Goal: Contribute content: Contribute content

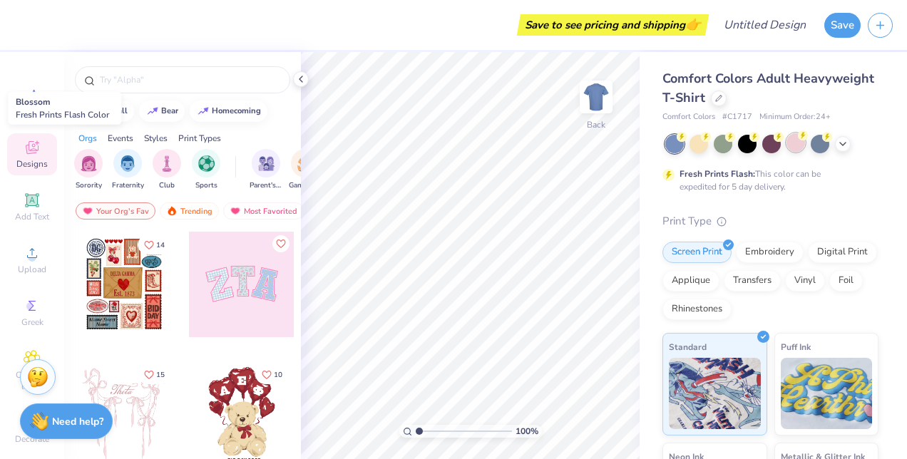
click at [794, 149] on div at bounding box center [795, 142] width 19 height 19
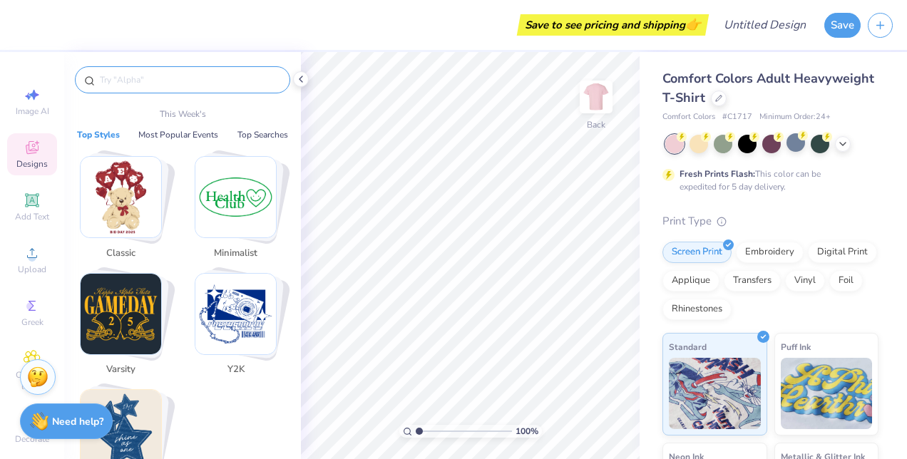
click at [160, 81] on input "text" at bounding box center [189, 80] width 183 height 14
click at [21, 110] on span "Image AI" at bounding box center [33, 111] width 34 height 11
select select "4"
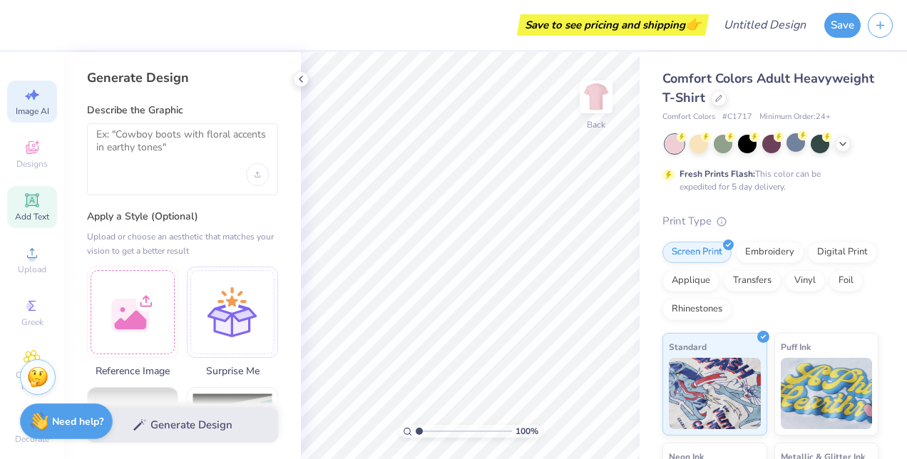
click at [24, 192] on icon at bounding box center [32, 200] width 17 height 17
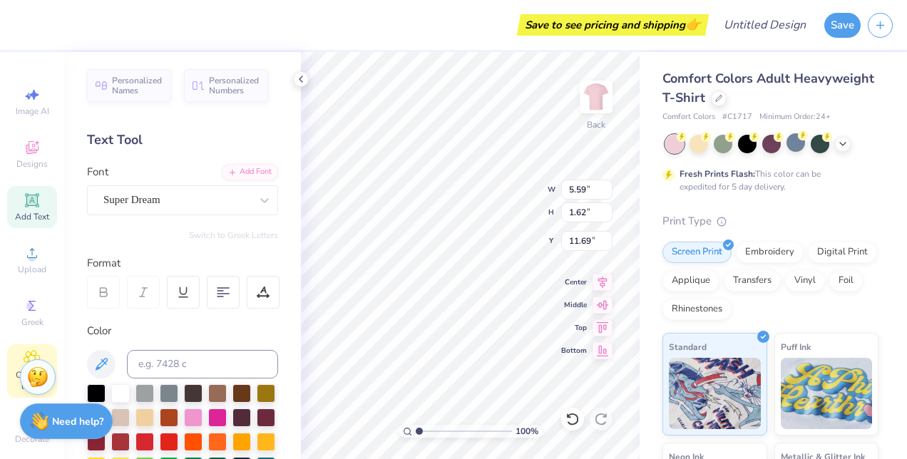
click at [24, 354] on icon at bounding box center [32, 358] width 16 height 17
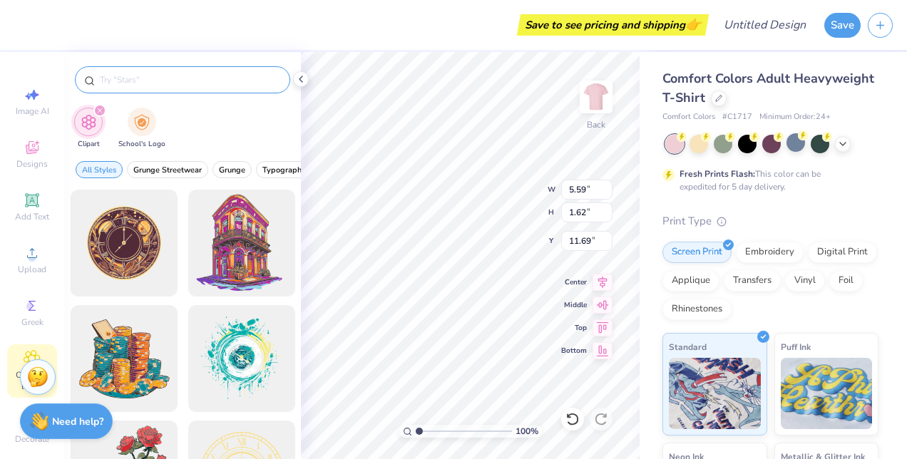
click at [230, 77] on input "text" at bounding box center [189, 80] width 183 height 14
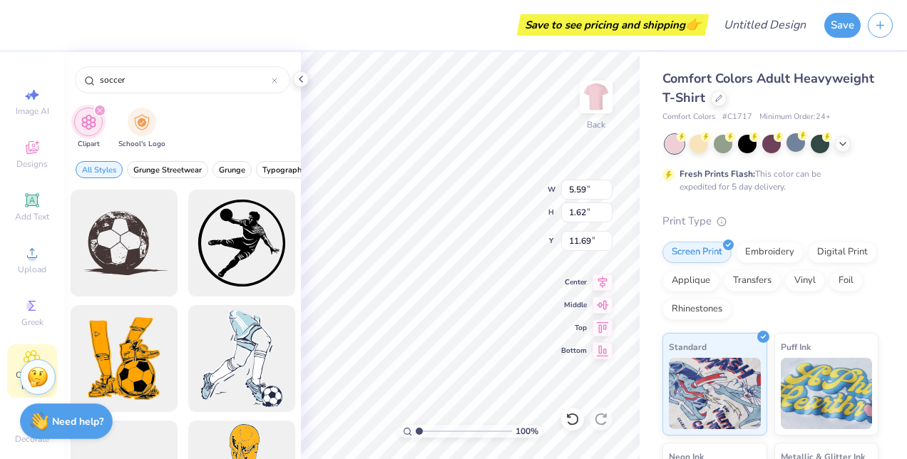
type input "soccer"
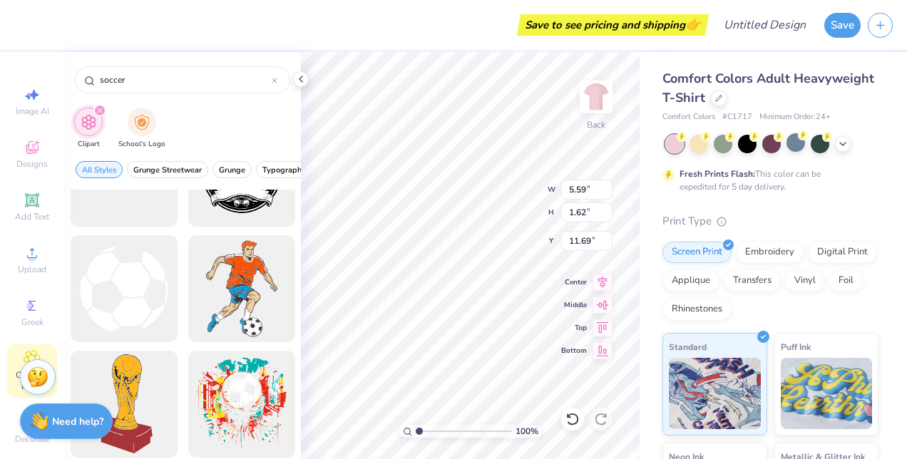
scroll to position [302, 0]
click at [118, 294] on div at bounding box center [124, 289] width 118 height 118
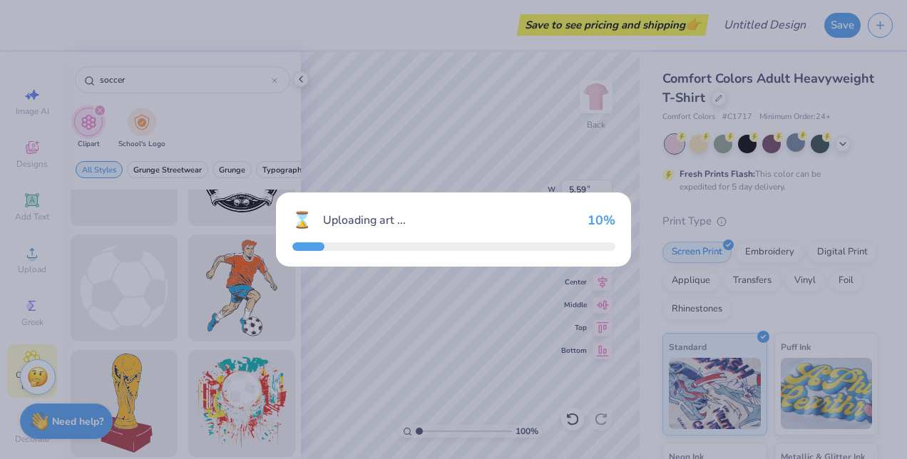
type input "14.17"
type input "13.88"
type input "3.00"
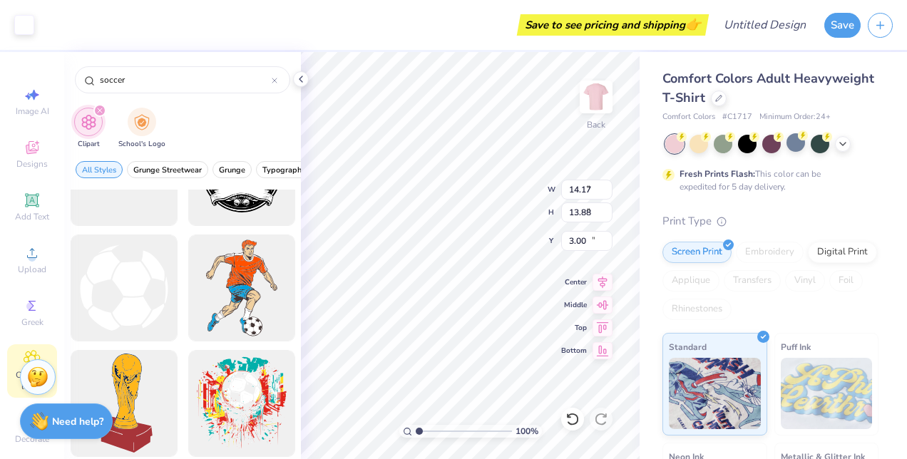
type input "5.41"
type input "5.30"
type input "1.54"
type input "3.17"
type input "3.10"
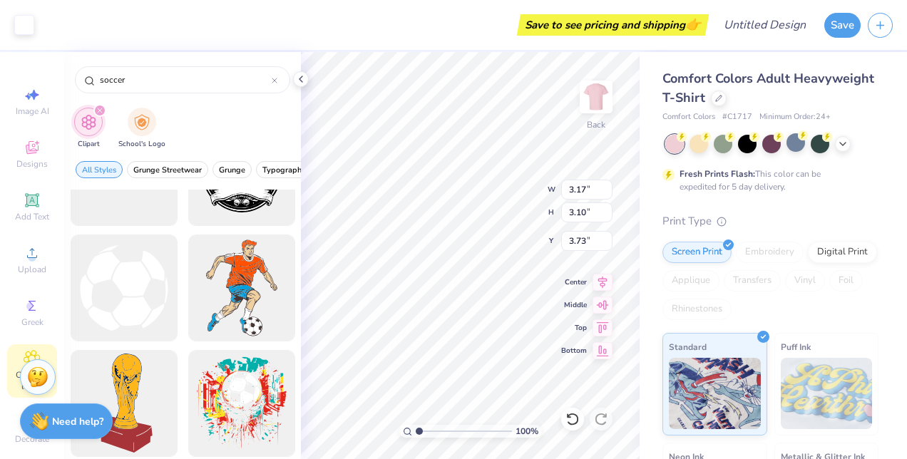
type input "1.96"
type input "5.59"
type input "1.62"
type input "11.69"
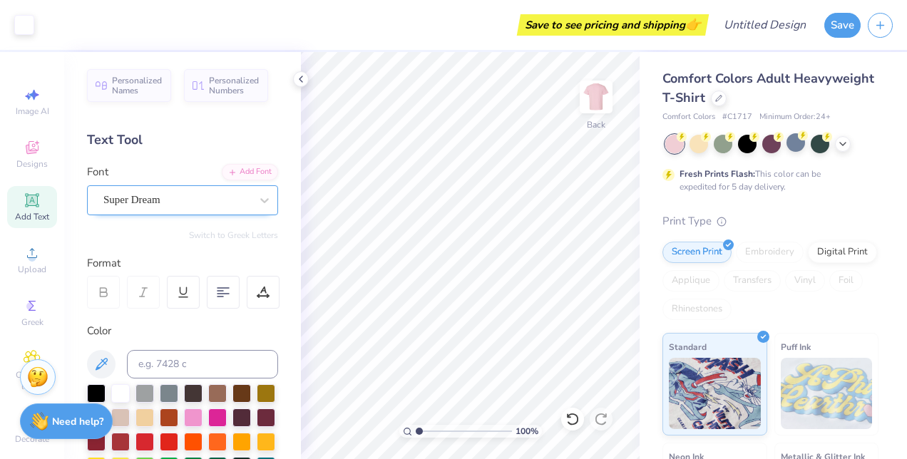
click at [165, 191] on div "Super Dream" at bounding box center [177, 200] width 150 height 22
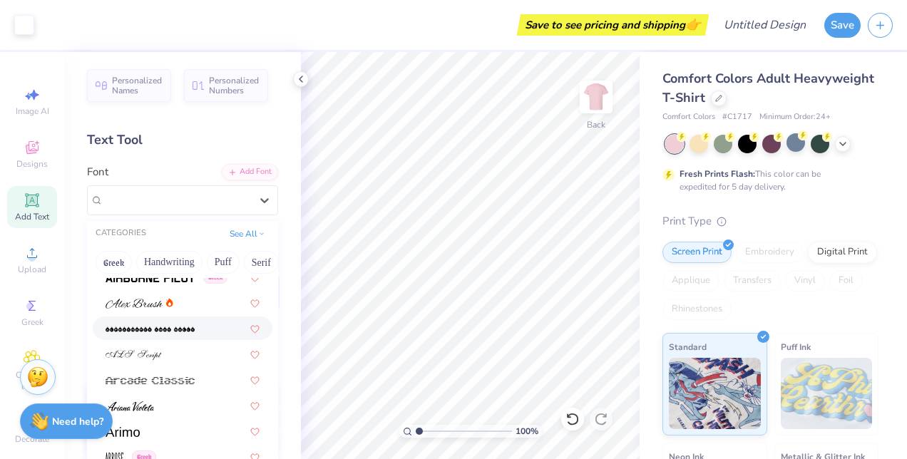
scroll to position [287, 0]
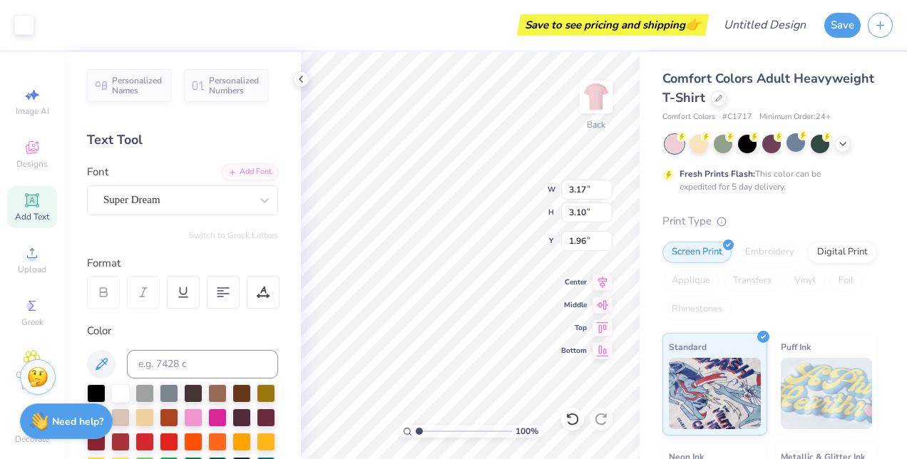
click at [659, 196] on div "Comfort Colors Adult Heavyweight T-Shirt Comfort Colors # C1717 Minimum Order: …" at bounding box center [773, 353] width 267 height 603
click at [602, 82] on img at bounding box center [596, 96] width 57 height 57
type input "7.62"
type input "6.00"
type input "5.88"
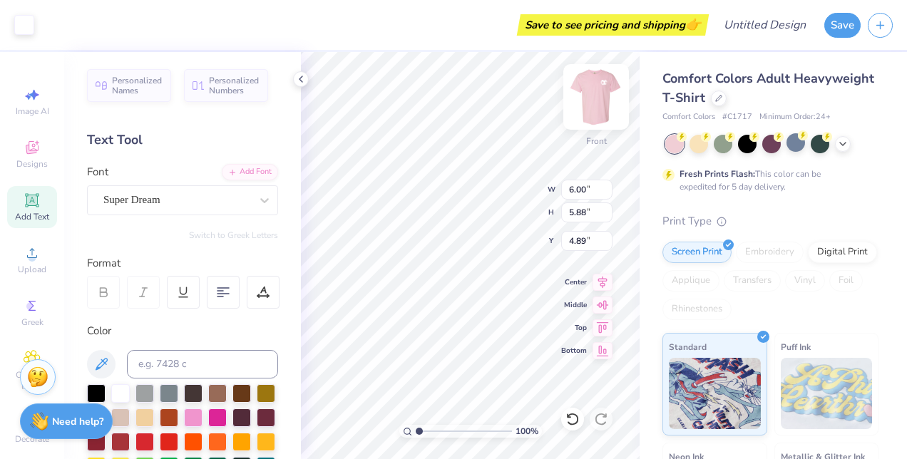
type input "6.04"
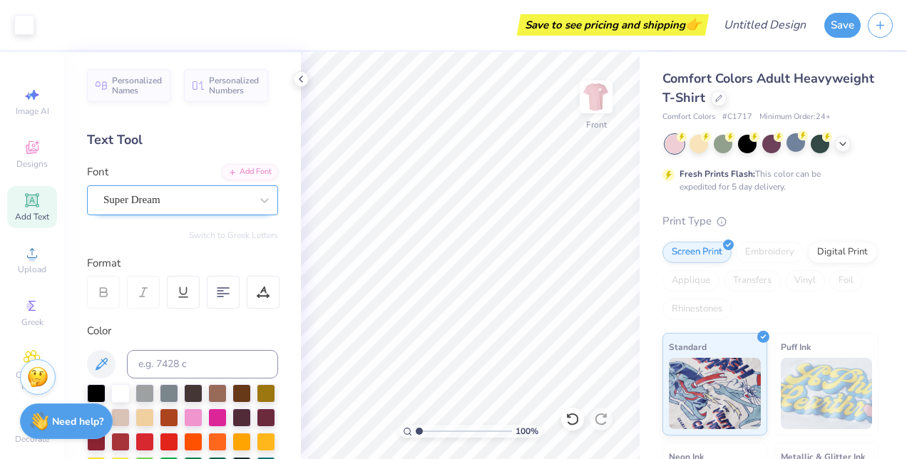
click at [195, 195] on div "Super Dream" at bounding box center [177, 200] width 150 height 22
click at [247, 168] on div "Add Font" at bounding box center [250, 171] width 56 height 16
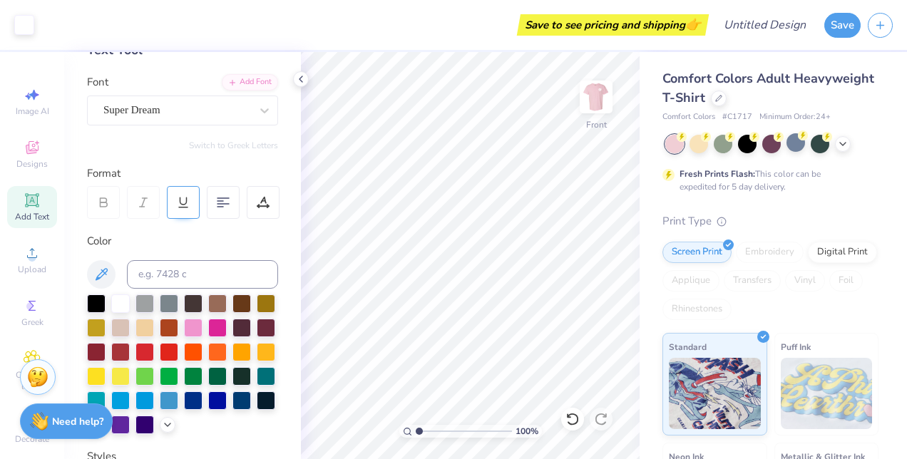
scroll to position [0, 0]
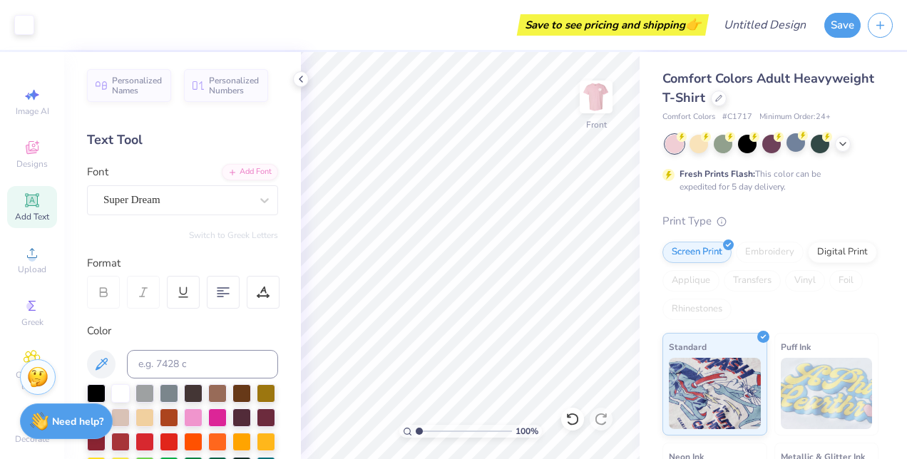
click at [34, 203] on icon at bounding box center [32, 200] width 17 height 17
type textarea "T"
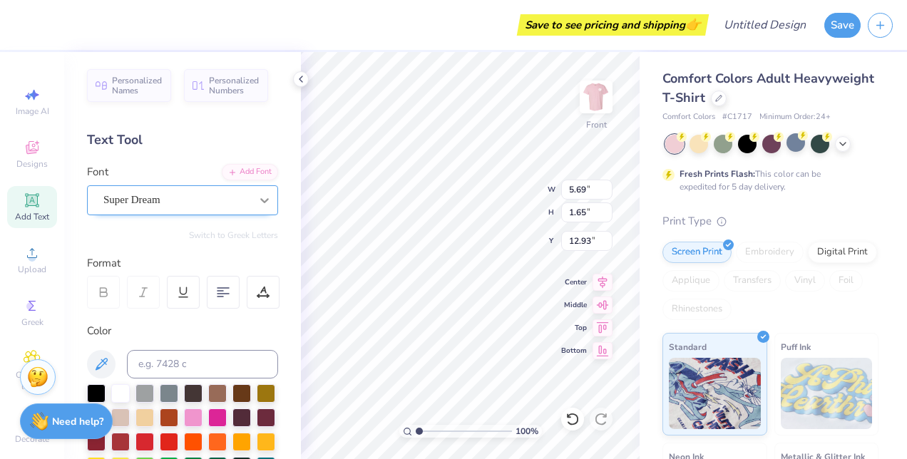
type textarea "[PERSON_NAME]"
click at [252, 208] on div at bounding box center [265, 201] width 26 height 26
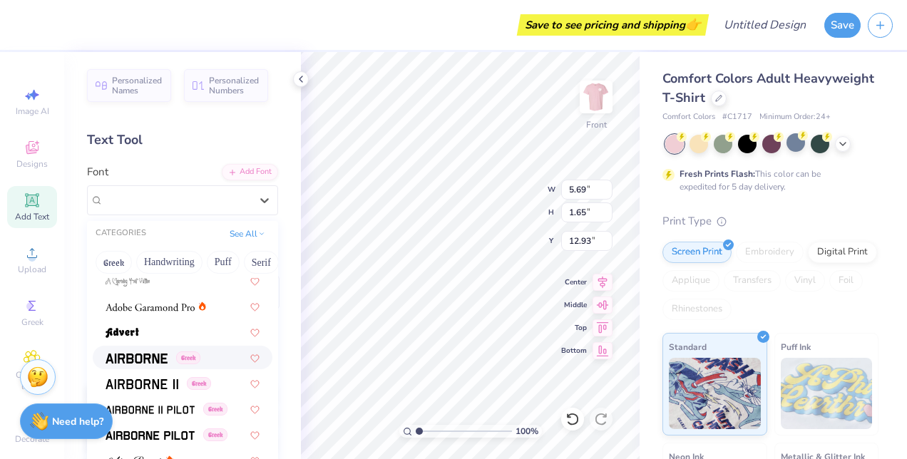
scroll to position [185, 0]
click at [163, 331] on div at bounding box center [183, 332] width 154 height 15
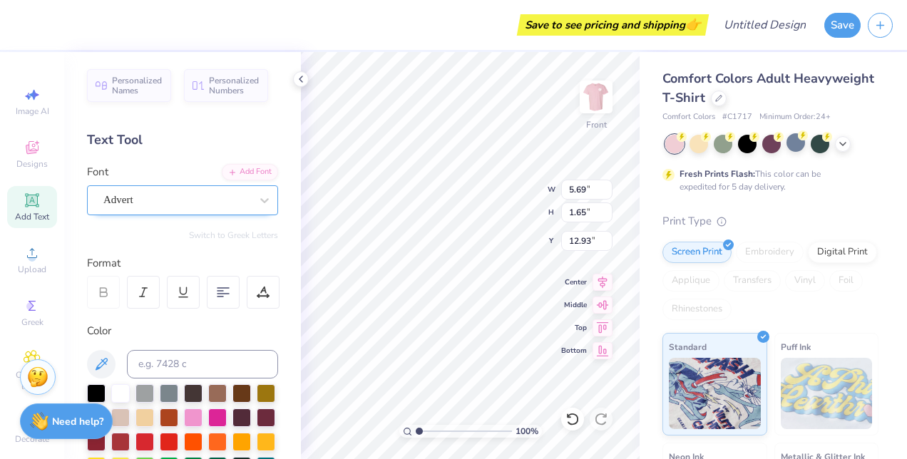
click at [195, 204] on div "Advert" at bounding box center [177, 200] width 150 height 22
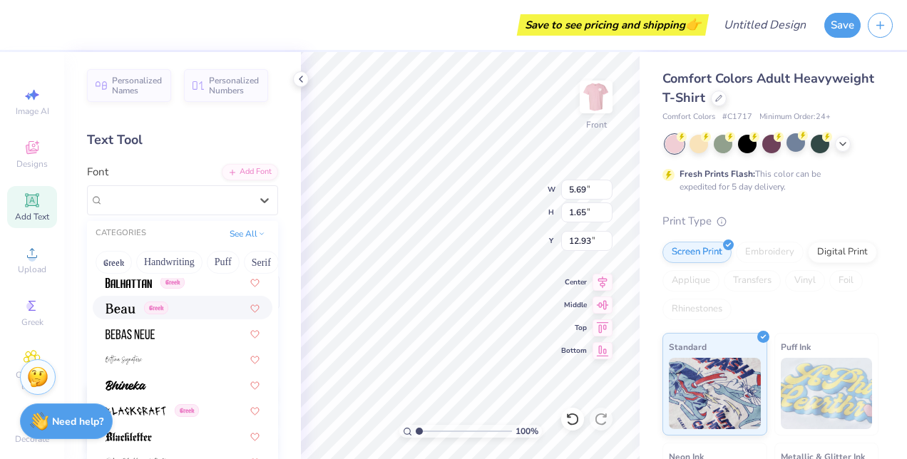
scroll to position [677, 0]
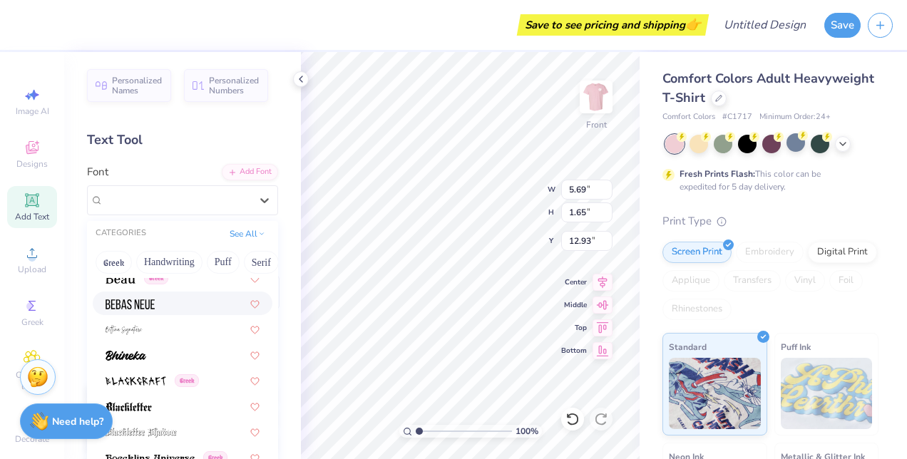
click at [196, 308] on div at bounding box center [183, 303] width 154 height 15
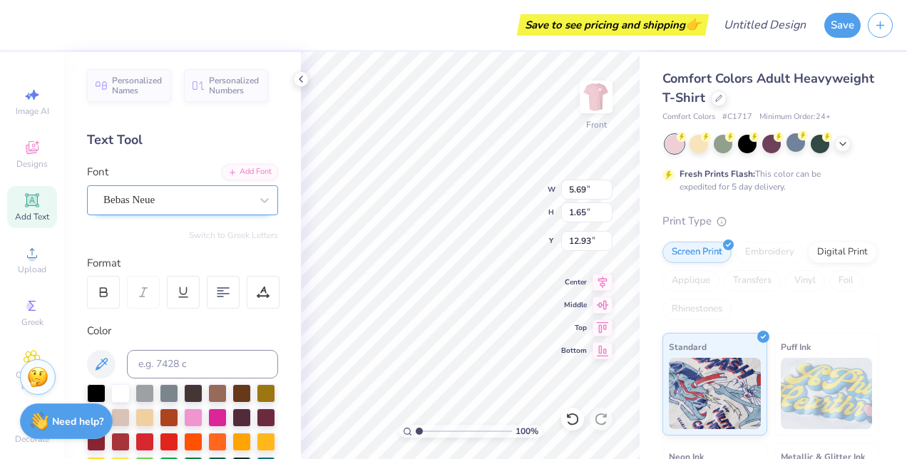
click at [215, 204] on div "Bebas Neue" at bounding box center [177, 200] width 150 height 22
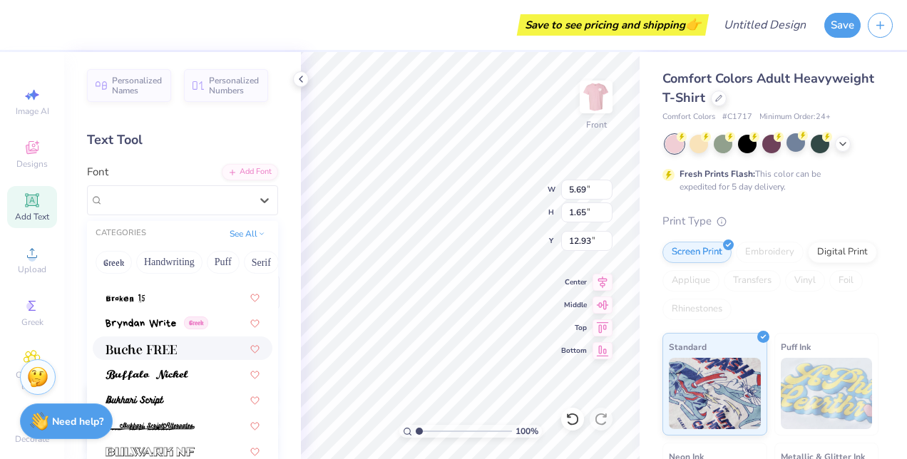
scroll to position [1303, 0]
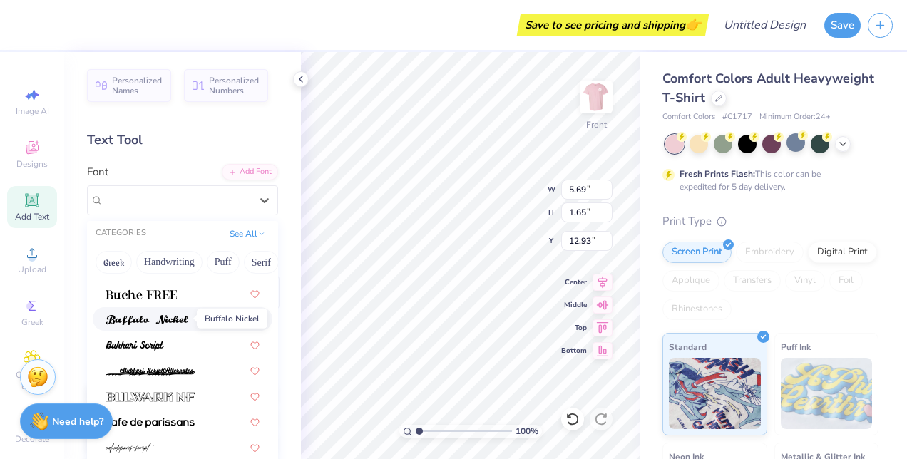
click at [178, 316] on img at bounding box center [147, 320] width 83 height 10
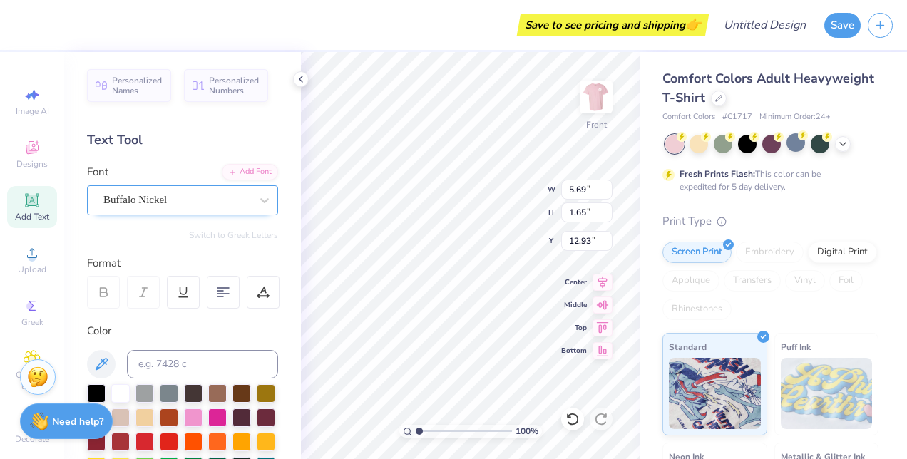
click at [188, 199] on div "Buffalo Nickel" at bounding box center [177, 200] width 150 height 22
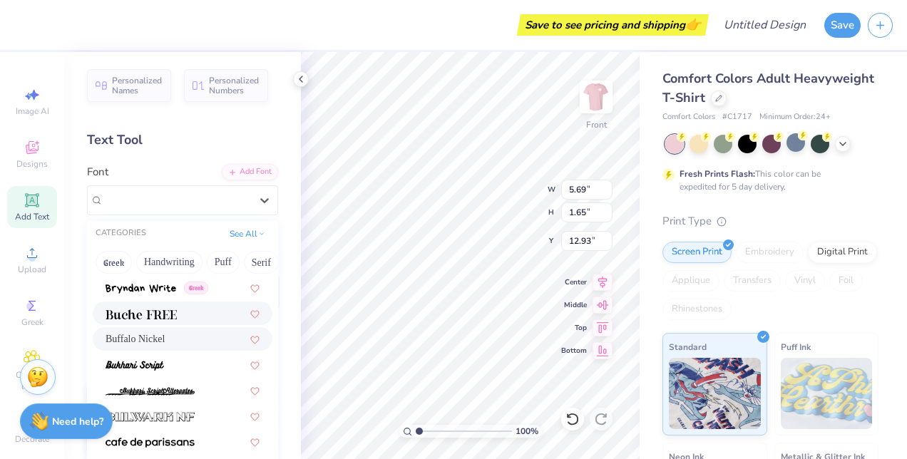
scroll to position [1278, 0]
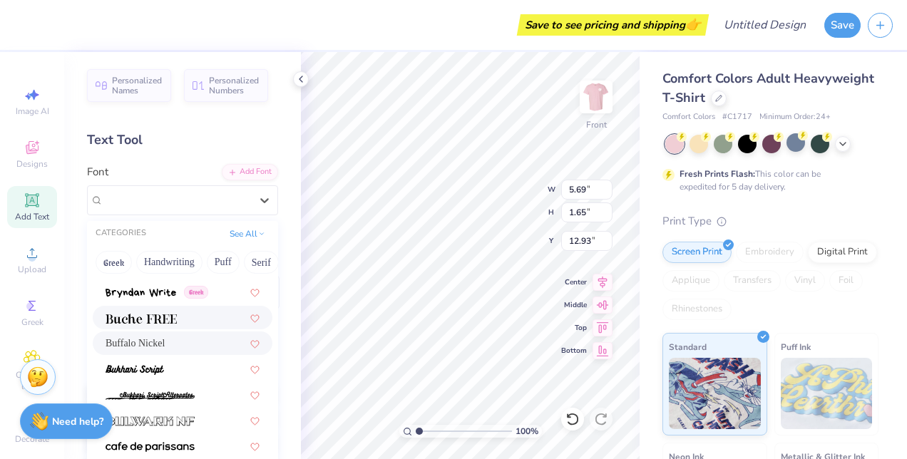
click at [155, 315] on img at bounding box center [141, 319] width 71 height 10
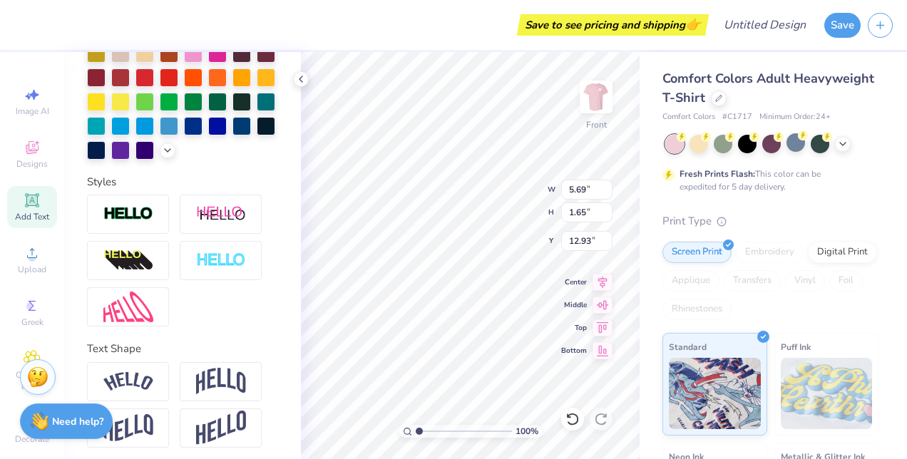
scroll to position [393, 0]
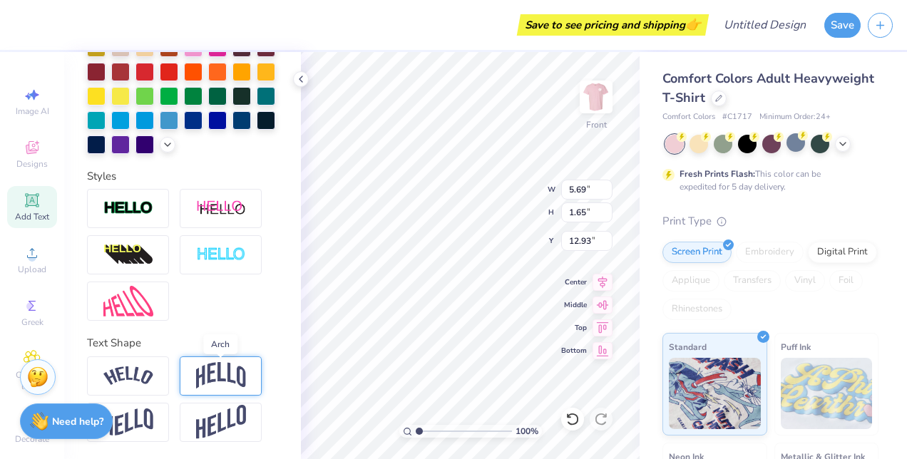
click at [198, 380] on img at bounding box center [221, 375] width 50 height 27
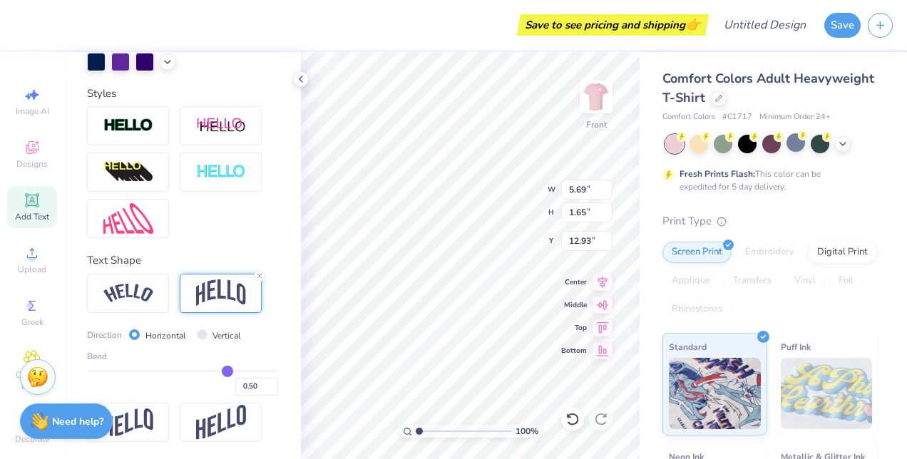
scroll to position [462, 0]
type input "0.48"
type input "0.44"
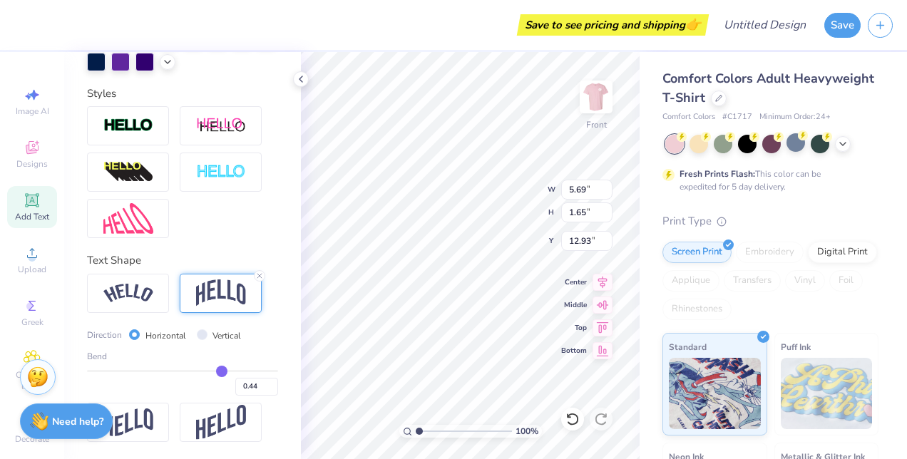
type input "0.42"
type input "0.37"
type input "0.34"
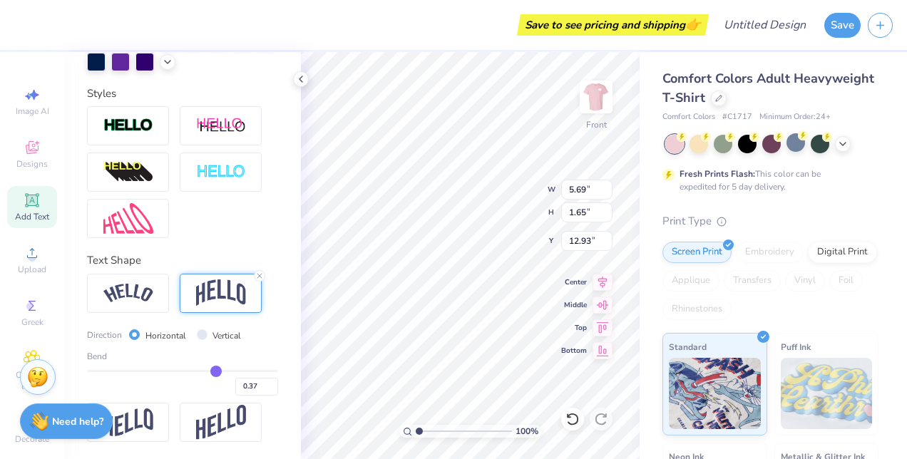
type input "0.34"
type input "0.31"
type input "0.27"
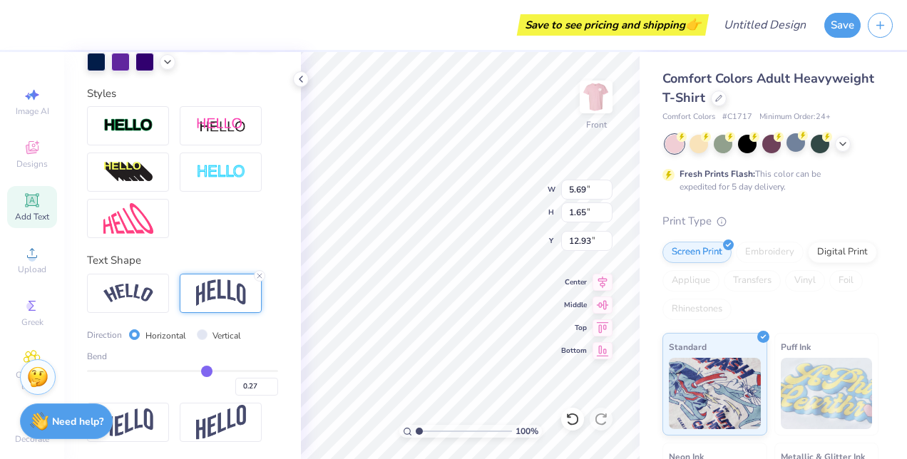
type input "0.21"
type input "0.17"
type input "0.11"
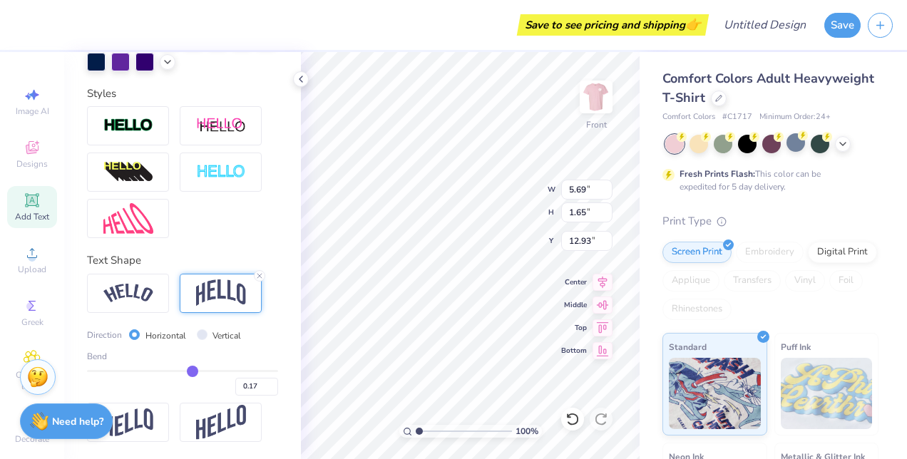
type input "0.11"
type input "0.08"
type input "0.05"
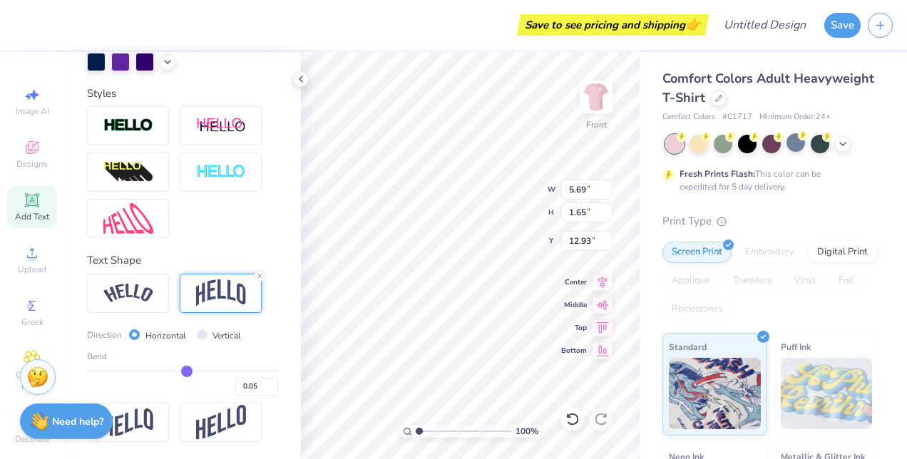
type input "0.03"
type input "0.01"
type input "0"
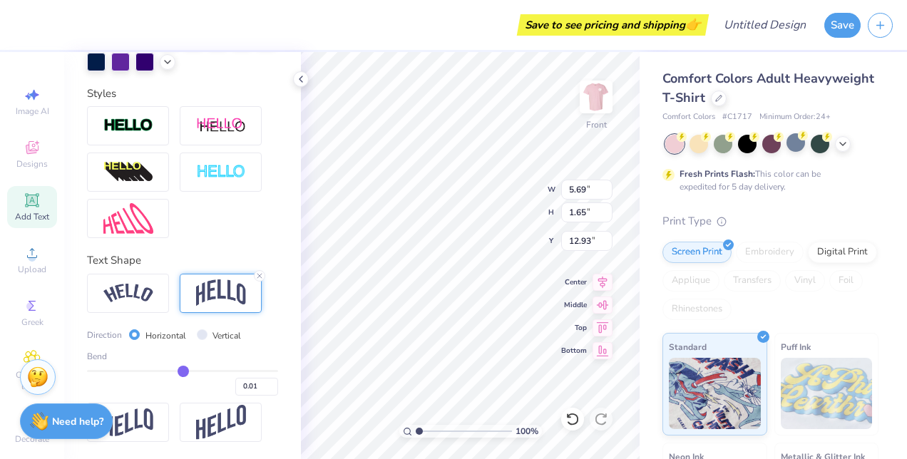
type input "0.00"
type input "-0.01"
type input "-0.02"
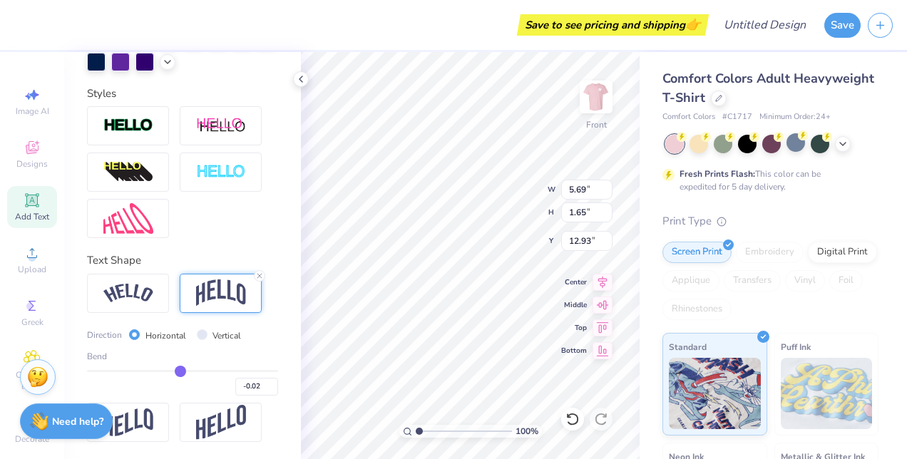
type input "-0.03"
type input "-0.04"
type input "-0.05"
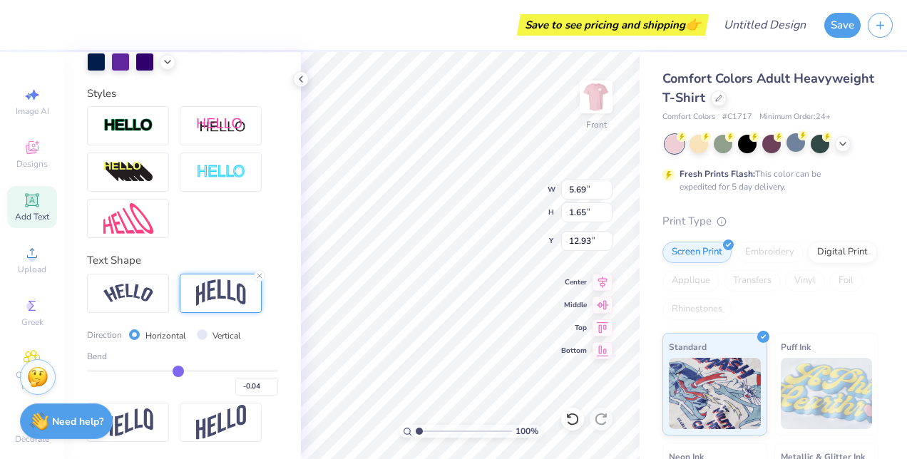
type input "-0.05"
type input "-0.06"
type input "-0.07"
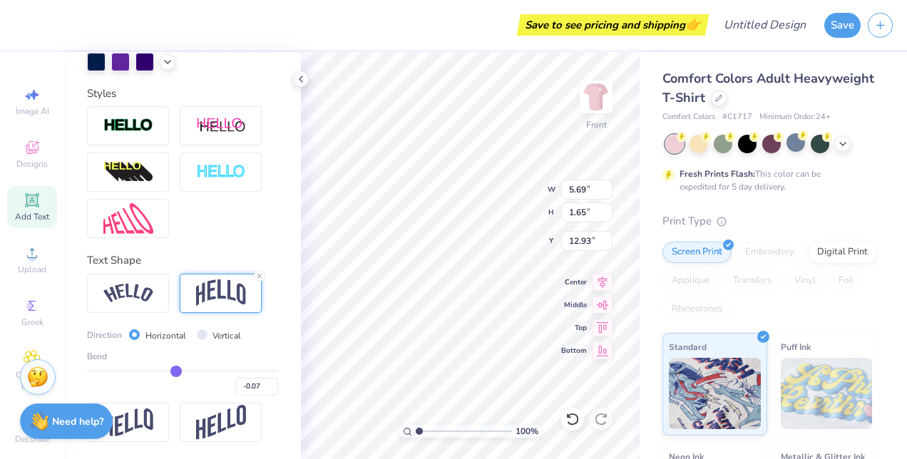
type input "-0.08"
type input "-0.07"
type input "-0.05"
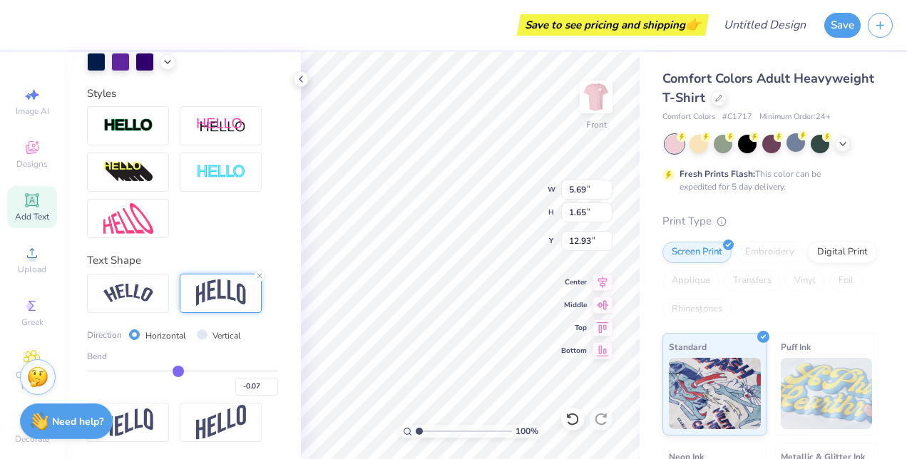
type input "-0.05"
type input "-0.02"
type input "0"
type input "0.00"
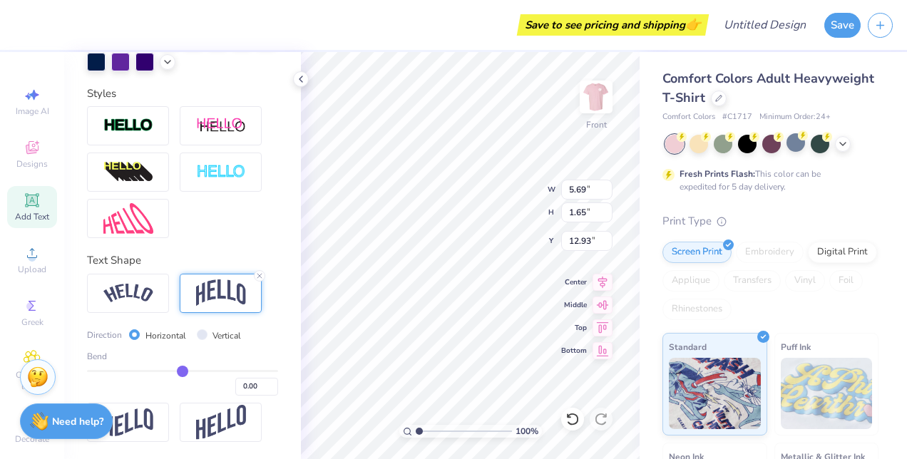
type input "0.01"
type input "0.04"
type input "0.06"
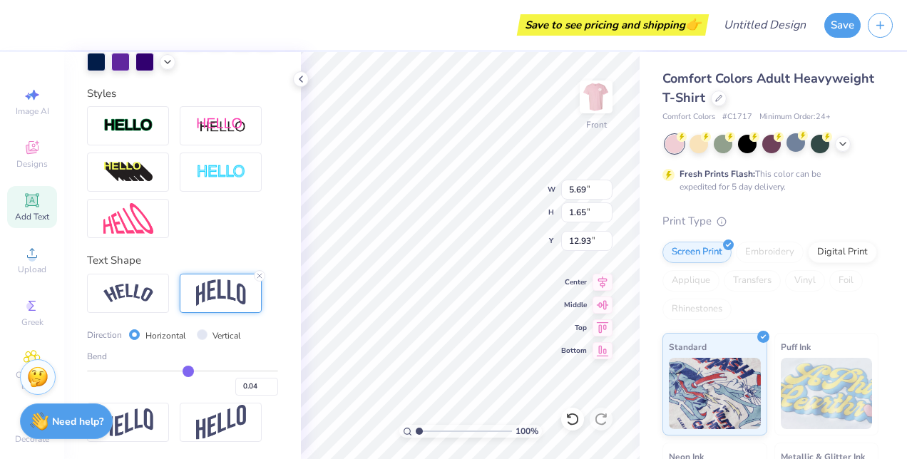
type input "0.06"
type input "0.09"
type input "0.12"
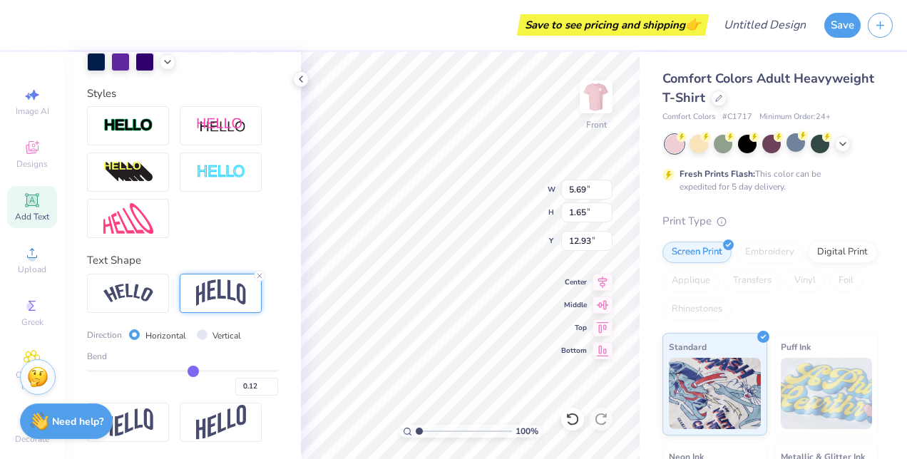
type input "0.14"
type input "0.15"
type input "0.17"
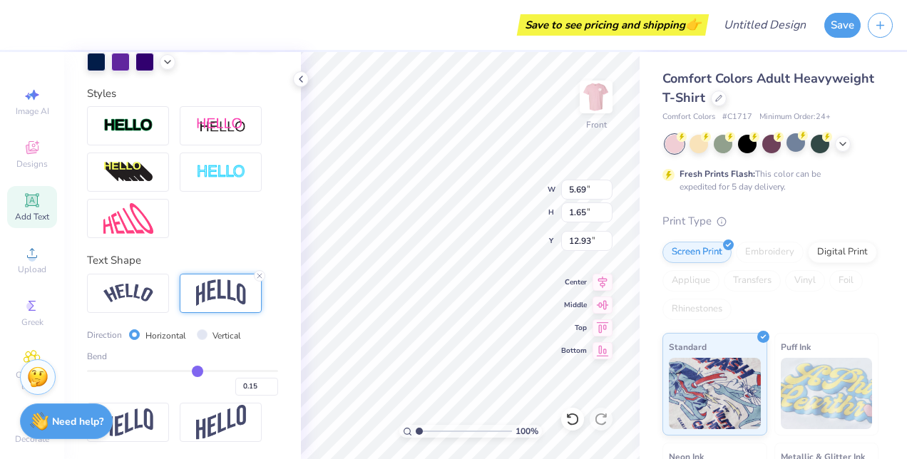
type input "0.17"
type input "0.19"
type input "0.21"
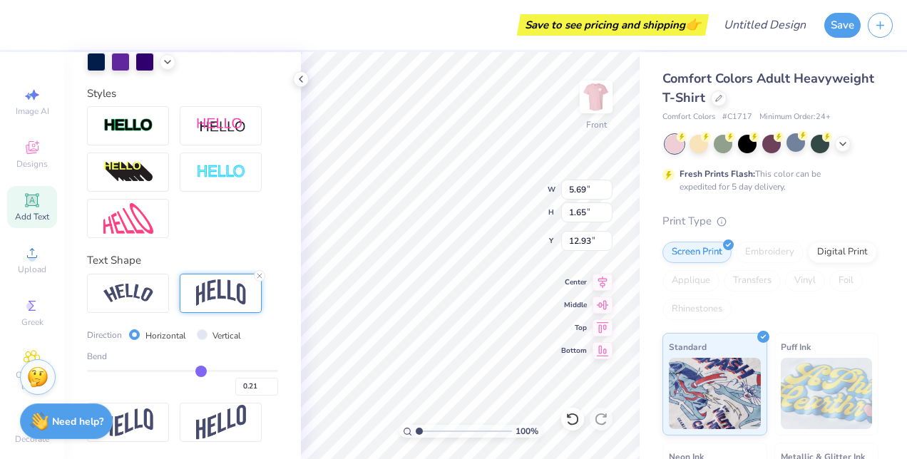
type input "0.22"
type input "0.25"
type input "0.26"
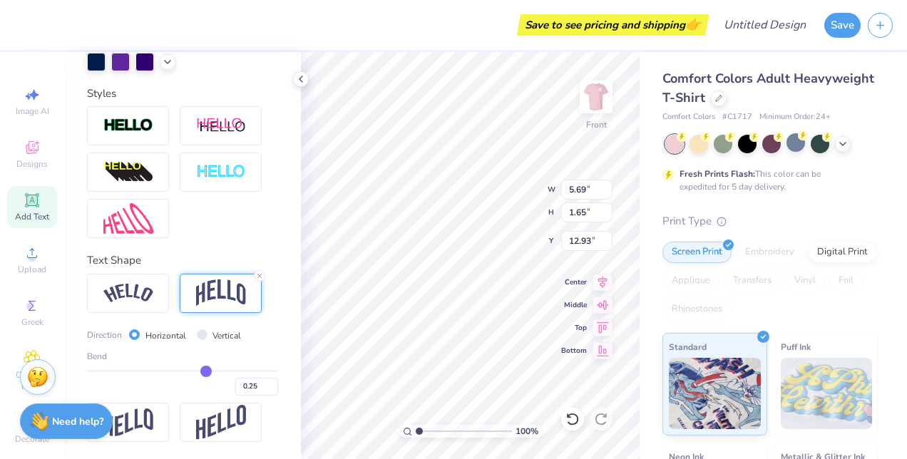
type input "0.26"
type input "0.28"
type input "0.3"
type input "0.30"
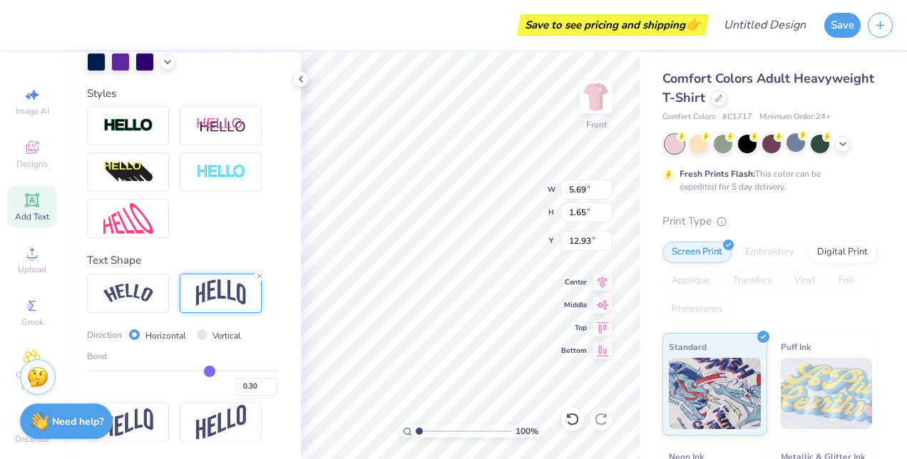
type input "0.32"
type input "0.34"
type input "0.35"
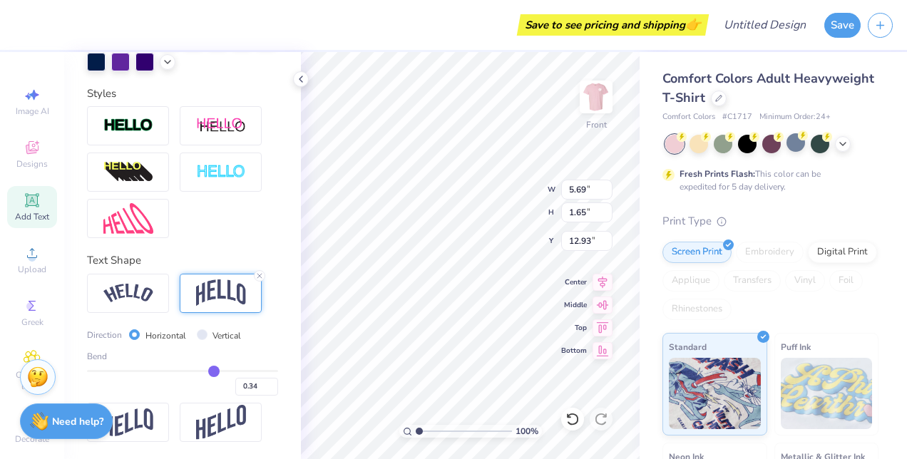
type input "0.35"
type input "0.36"
type input "0.38"
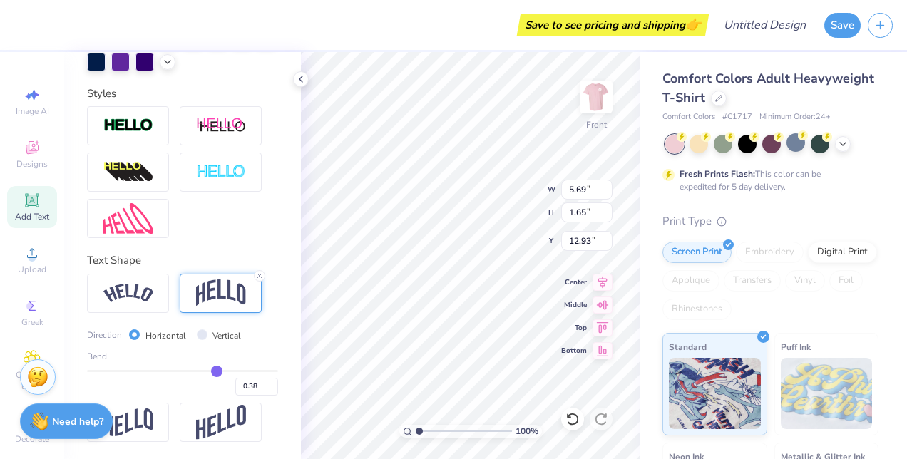
type input "0.4"
type input "0.40"
type input "0.41"
type input "0.43"
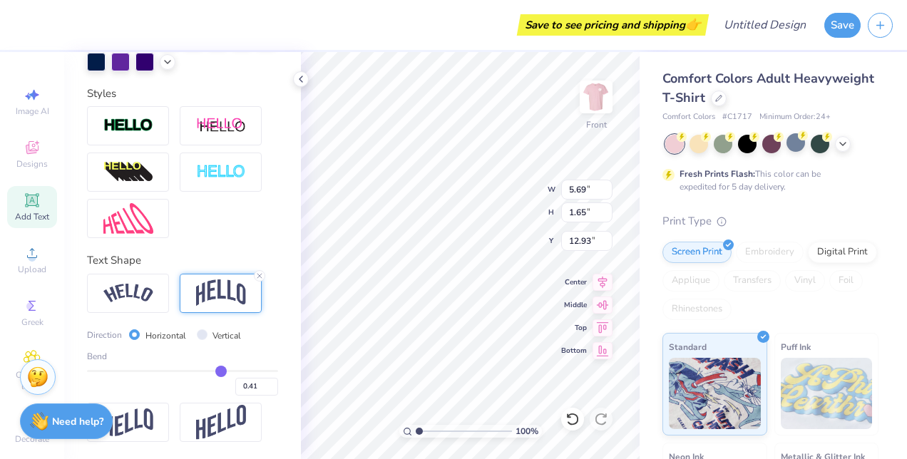
type input "0.43"
type input "0.44"
type input "0.45"
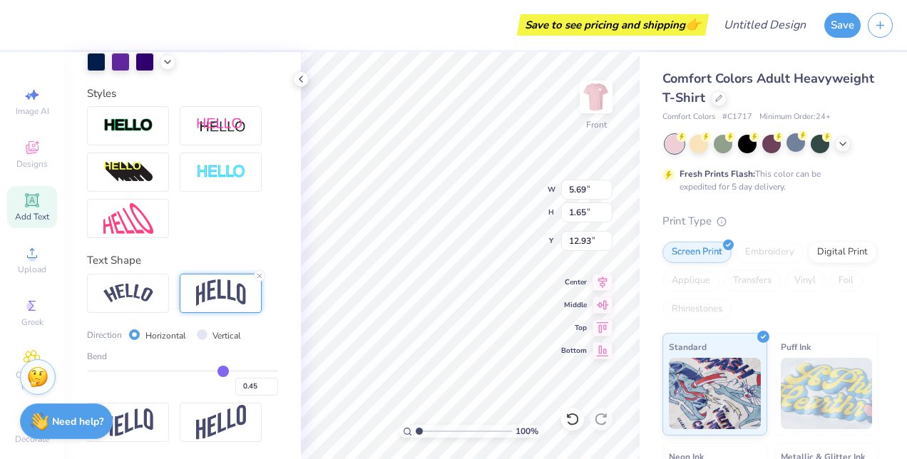
type input "0.47"
type input "0.49"
type input "0.5"
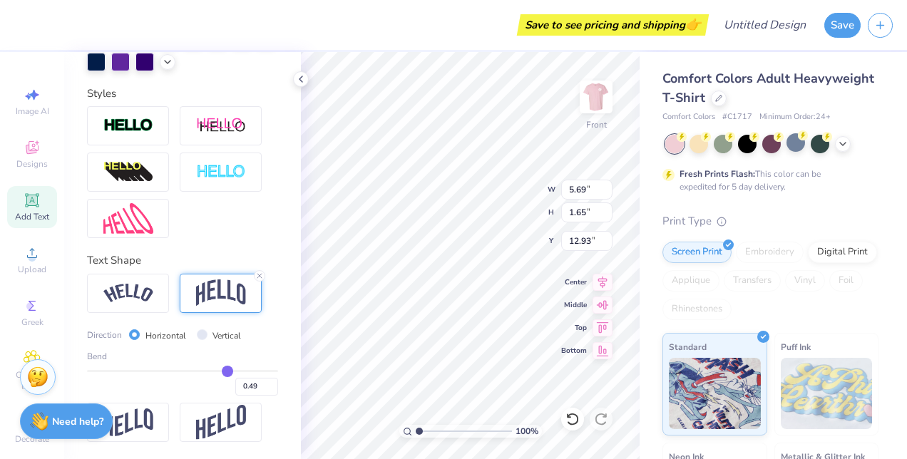
type input "0.50"
type input "0.53"
type input "0.54"
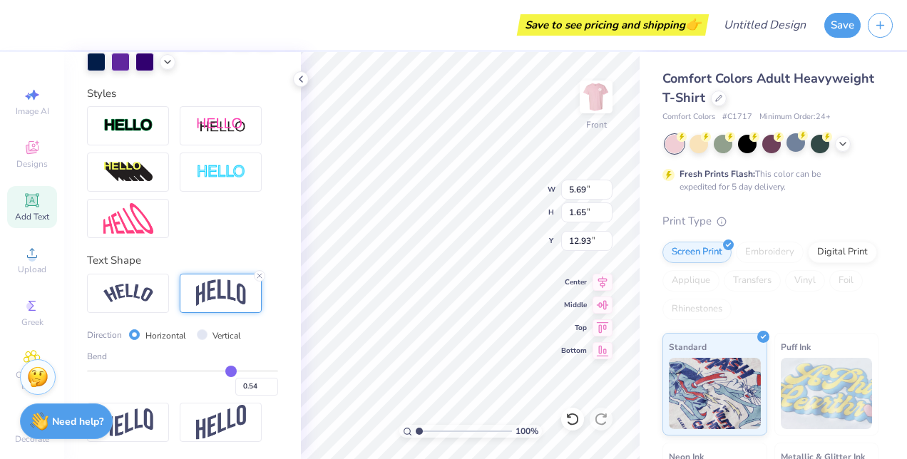
type input "0.58"
type input "0.59"
type input "0.64"
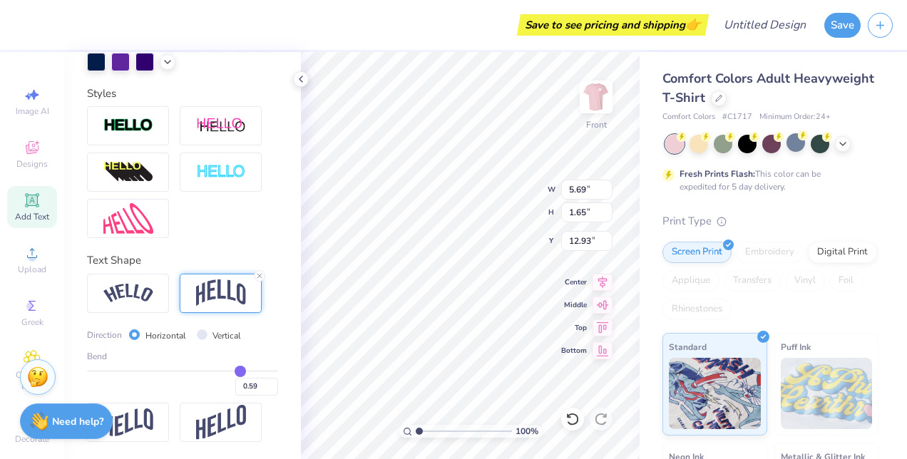
type input "0.64"
type input "0.67"
type input "0.69"
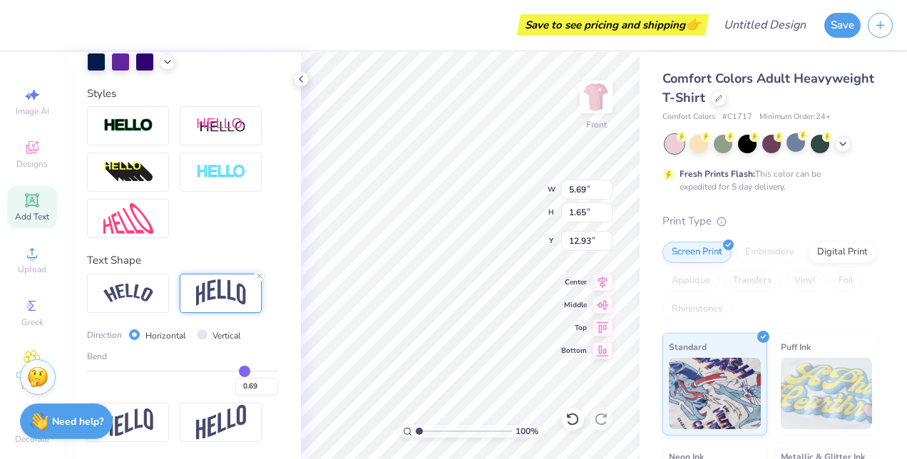
type input "0.72"
type input "0.74"
type input "0.77"
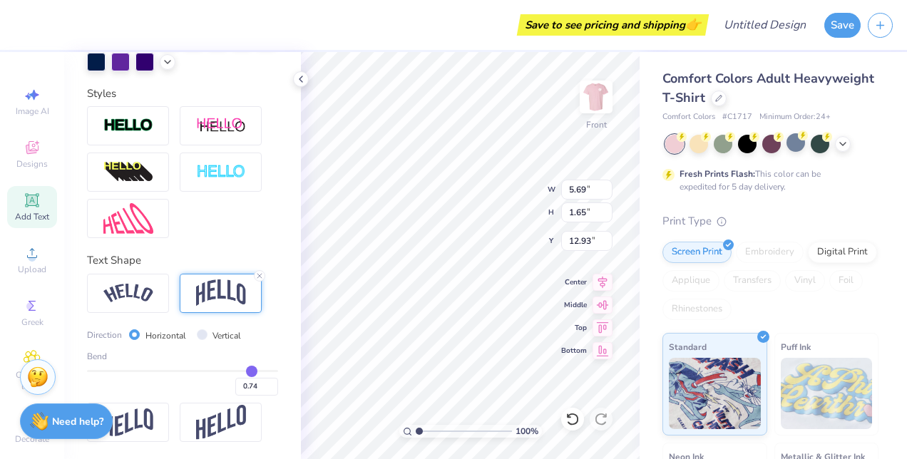
type input "0.77"
type input "0.79"
type input "0.8"
type input "0.80"
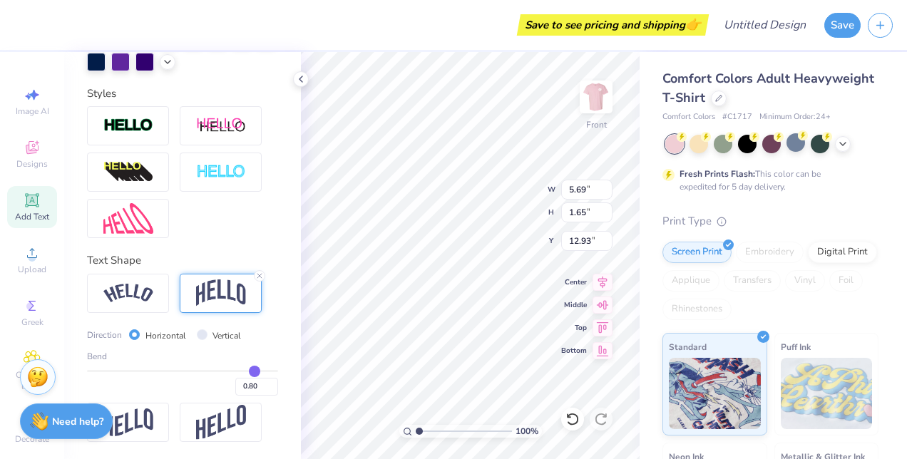
type input "0.82"
type input "0.83"
type input "0.84"
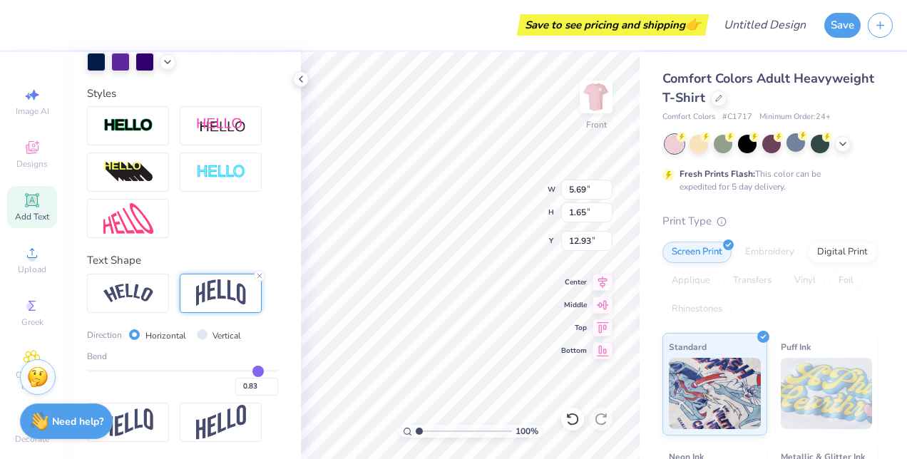
type input "0.84"
type input "0.85"
type input "0.86"
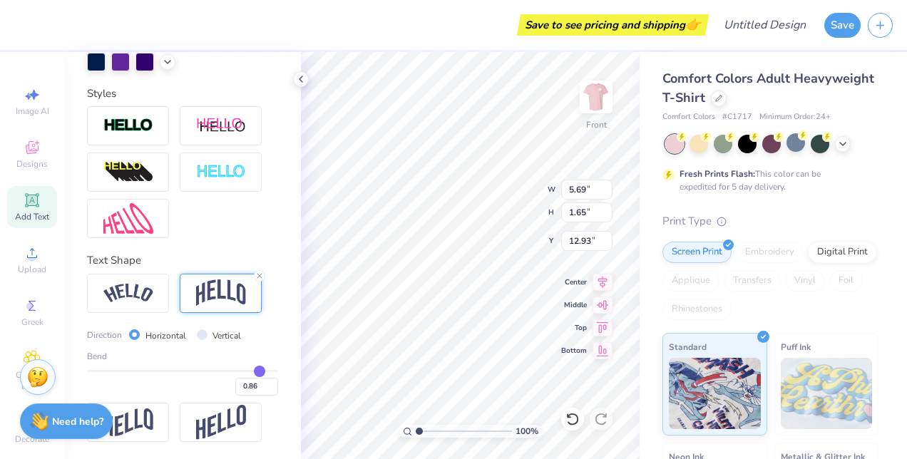
type input "0.87"
type input "0.88"
type input "0.89"
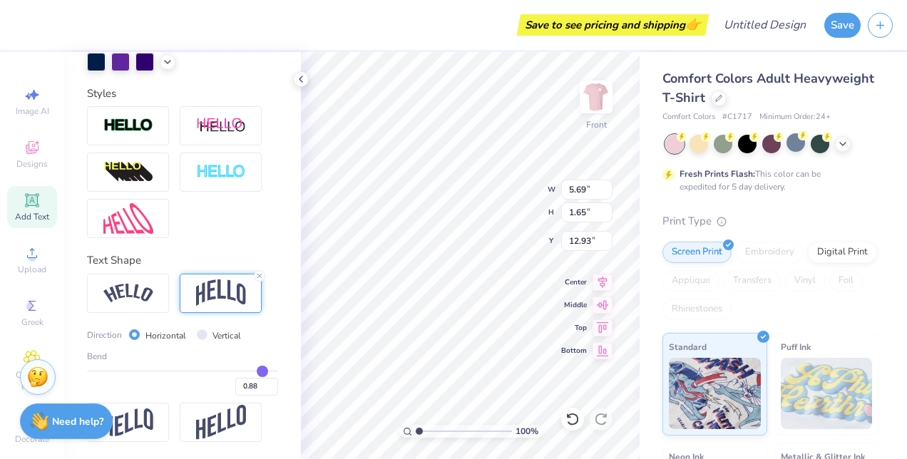
type input "0.89"
type input "0.9"
type input "0.90"
type input "0.91"
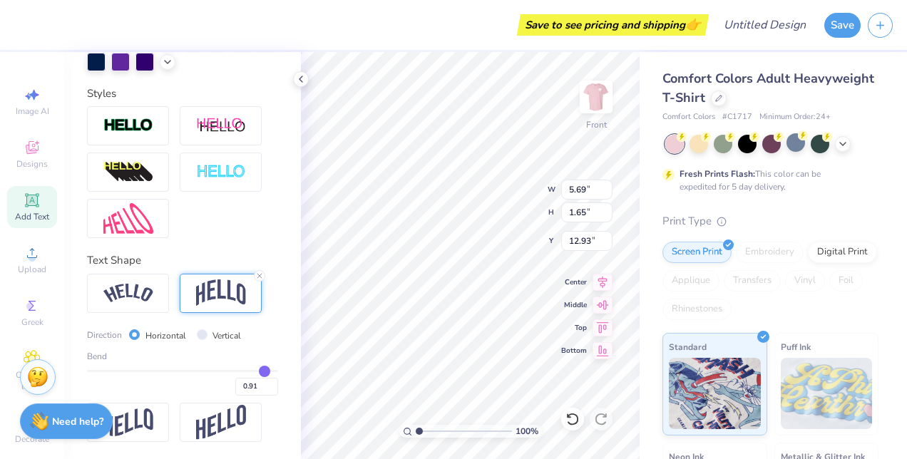
type input "0.93"
type input "0.94"
type input "0.95"
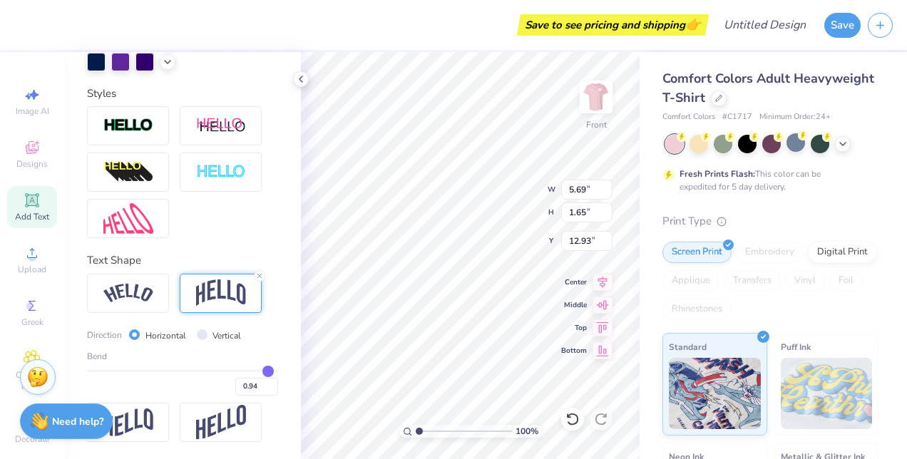
type input "0.95"
type input "0.96"
type input "0.97"
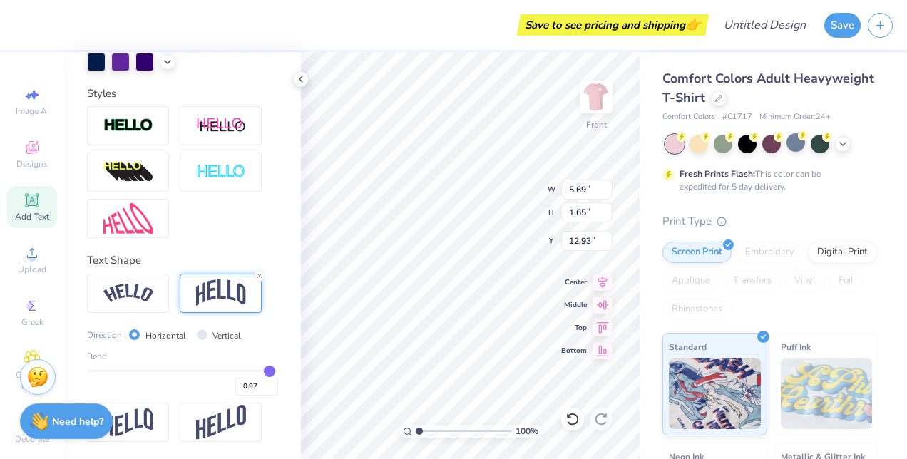
type input "0.98"
type input "0.99"
type input "1"
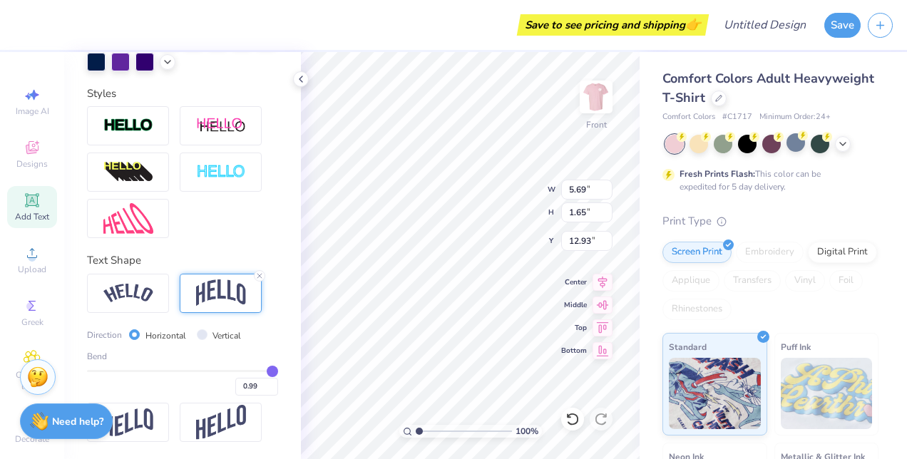
type input "1.00"
drag, startPoint x: 218, startPoint y: 384, endPoint x: 261, endPoint y: 384, distance: 42.8
click at [261, 372] on input "range" at bounding box center [182, 371] width 191 height 2
type input "0.98"
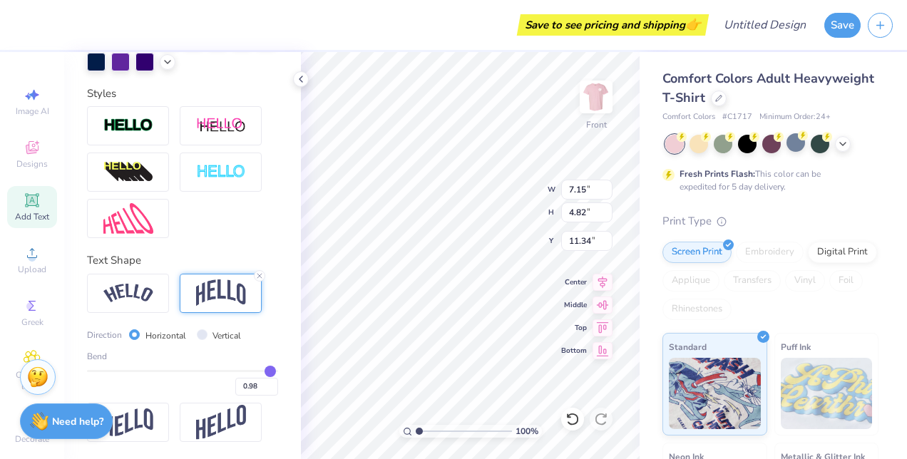
type input "0.97"
type input "0.96"
type input "0.93"
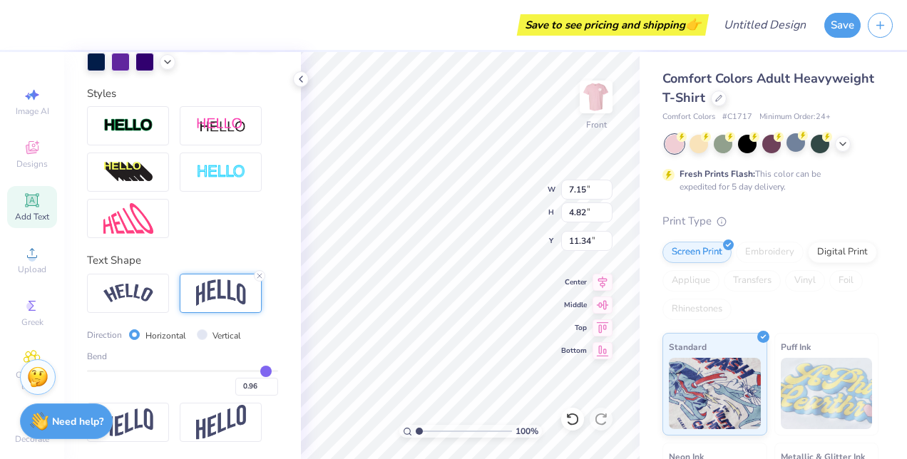
type input "0.93"
type input "0.92"
drag, startPoint x: 262, startPoint y: 384, endPoint x: 224, endPoint y: 382, distance: 37.8
click at [224, 372] on input "range" at bounding box center [182, 371] width 191 height 2
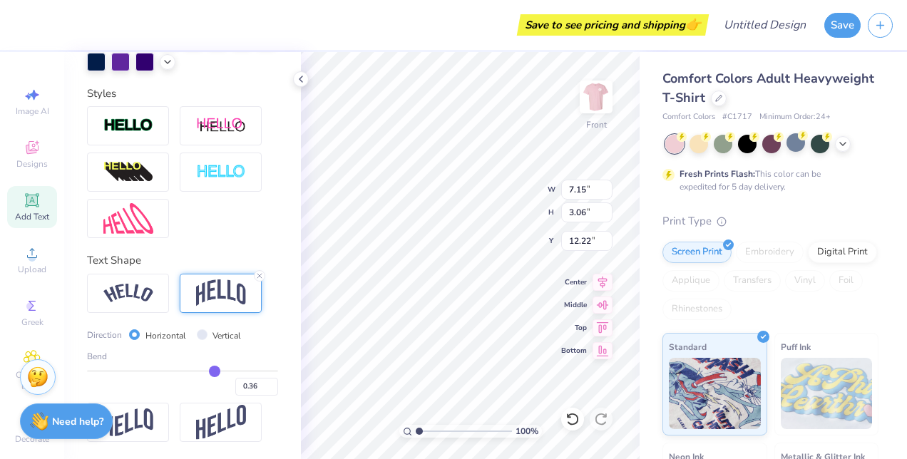
drag, startPoint x: 224, startPoint y: 382, endPoint x: 207, endPoint y: 381, distance: 17.2
click at [207, 372] on input "range" at bounding box center [182, 371] width 191 height 2
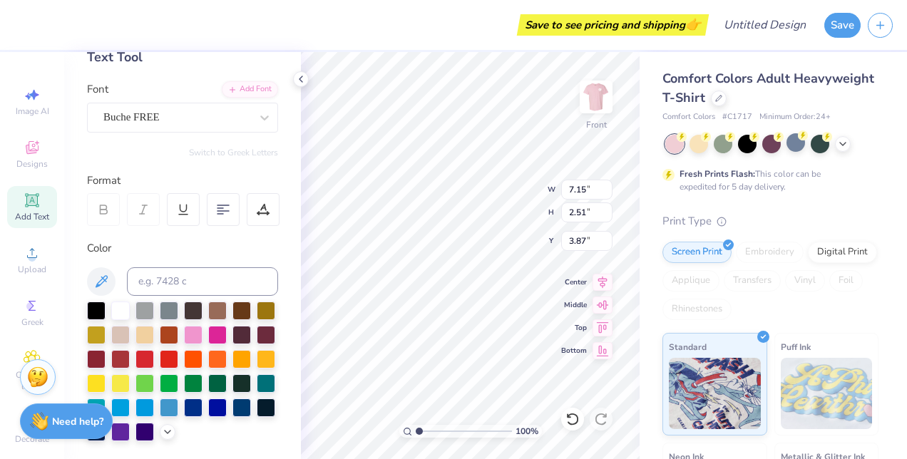
scroll to position [0, 0]
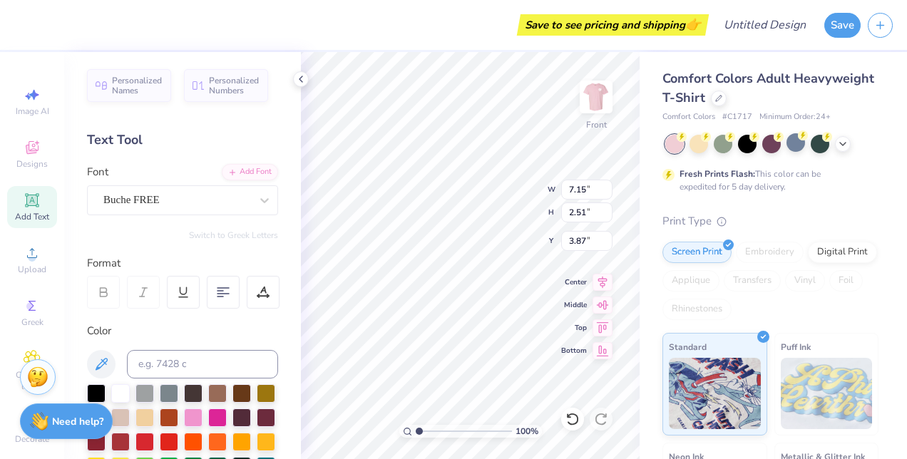
click at [200, 184] on div "Font Buche FREE" at bounding box center [182, 189] width 191 height 51
click at [199, 195] on div "Buche FREE" at bounding box center [177, 200] width 150 height 22
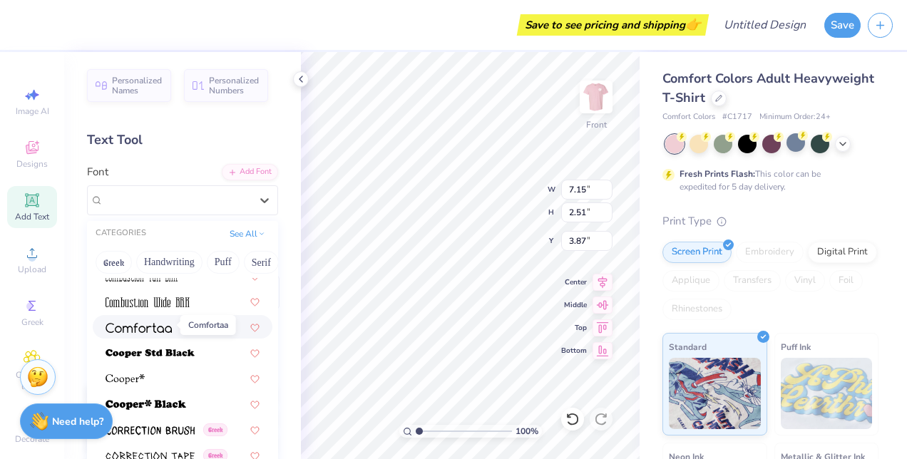
scroll to position [2090, 0]
click at [149, 328] on img at bounding box center [139, 329] width 66 height 10
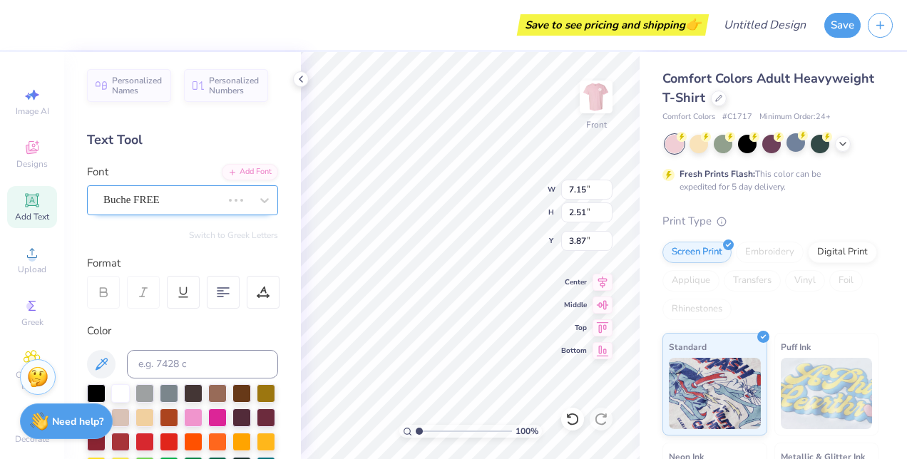
click at [210, 204] on div "Buche FREE" at bounding box center [162, 200] width 121 height 22
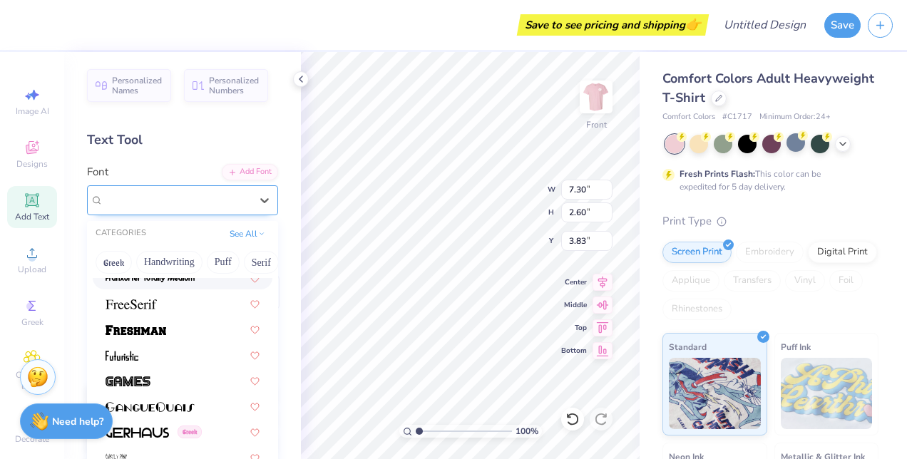
scroll to position [3167, 0]
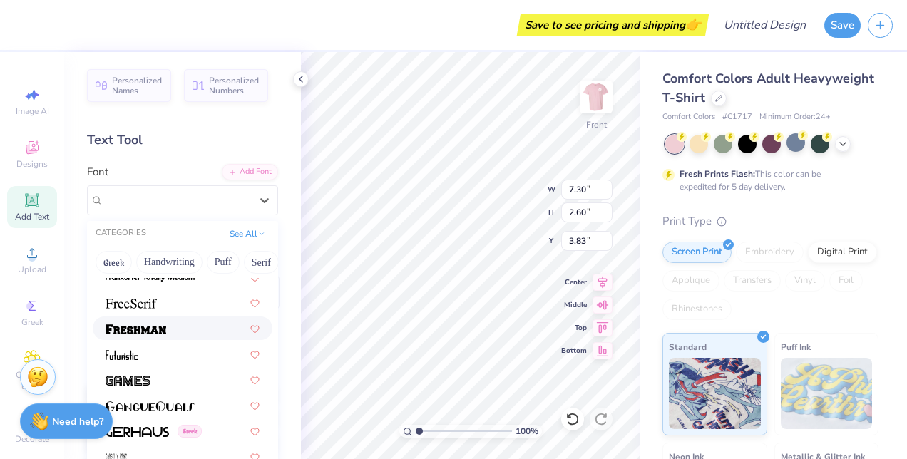
click at [168, 325] on div at bounding box center [183, 328] width 154 height 15
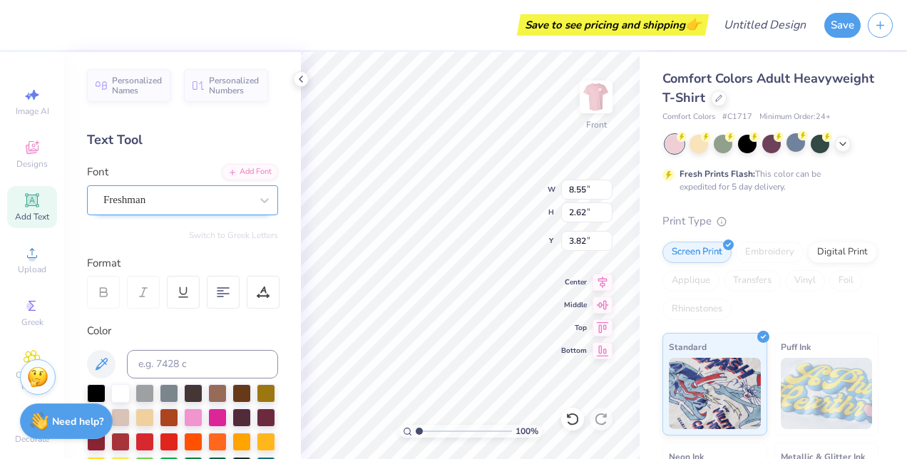
click at [208, 205] on div "Freshman" at bounding box center [177, 200] width 150 height 22
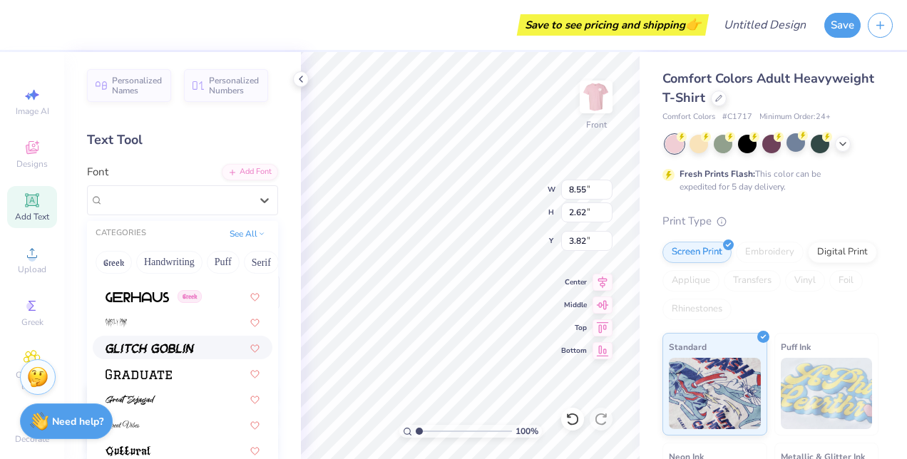
scroll to position [3302, 0]
click at [186, 369] on div at bounding box center [183, 373] width 154 height 15
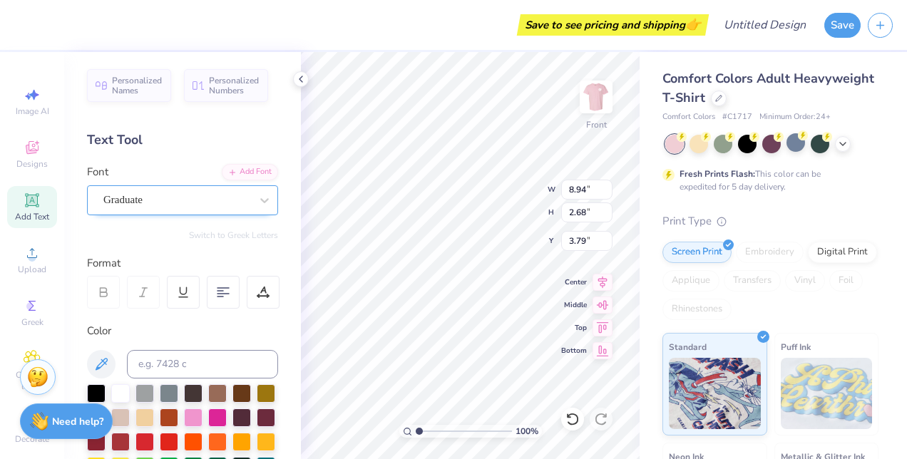
click at [216, 202] on div "Graduate" at bounding box center [177, 200] width 150 height 22
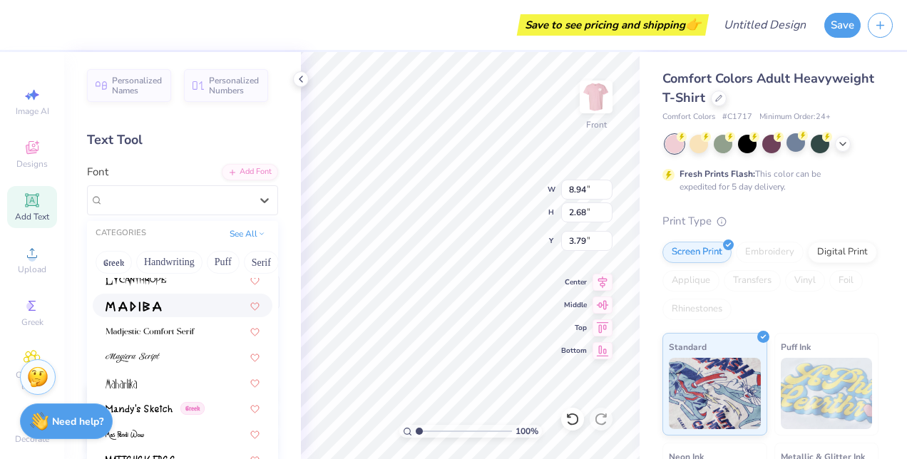
scroll to position [4988, 0]
click at [186, 327] on img at bounding box center [150, 332] width 89 height 10
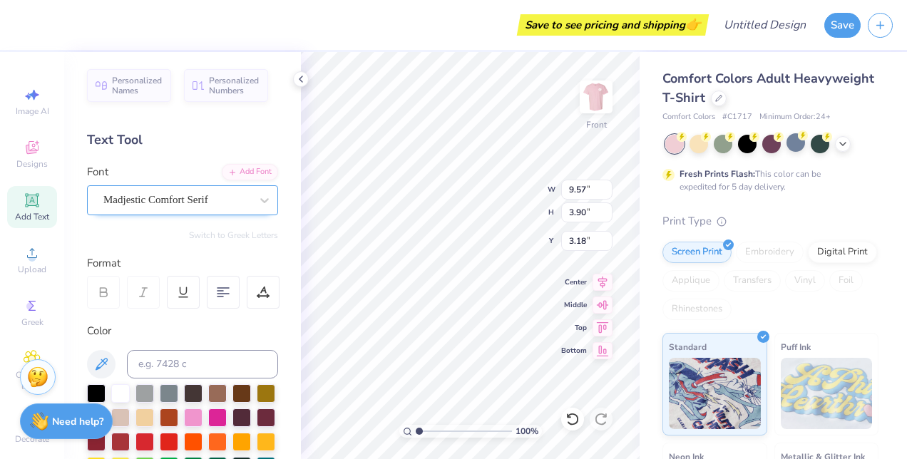
click at [237, 205] on div "Madjestic Comfort Serif" at bounding box center [177, 200] width 150 height 22
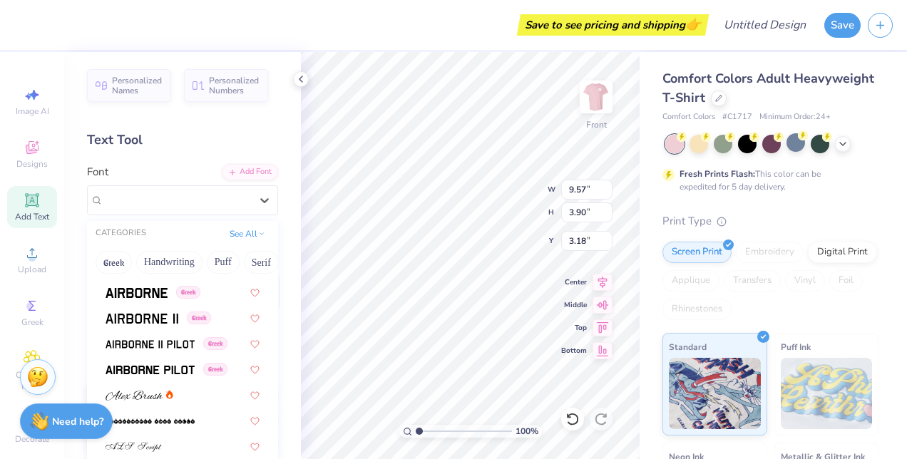
scroll to position [251, 0]
click at [190, 255] on button "Handwriting" at bounding box center [169, 262] width 66 height 23
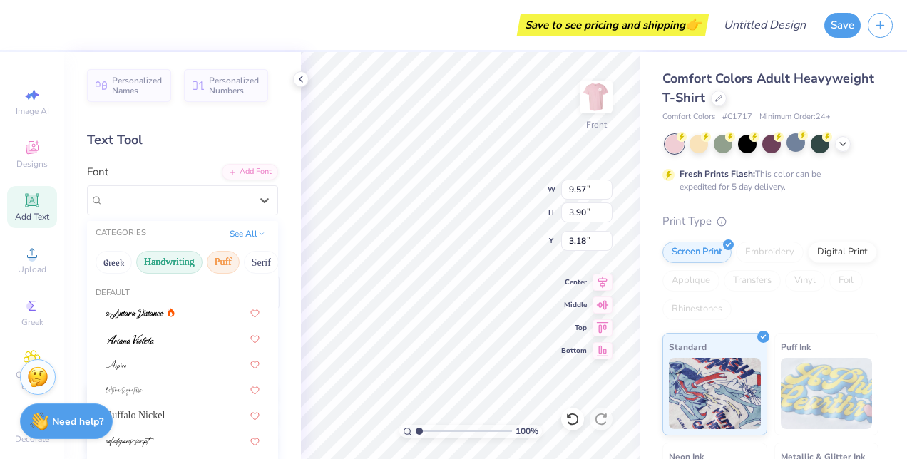
scroll to position [0, 0]
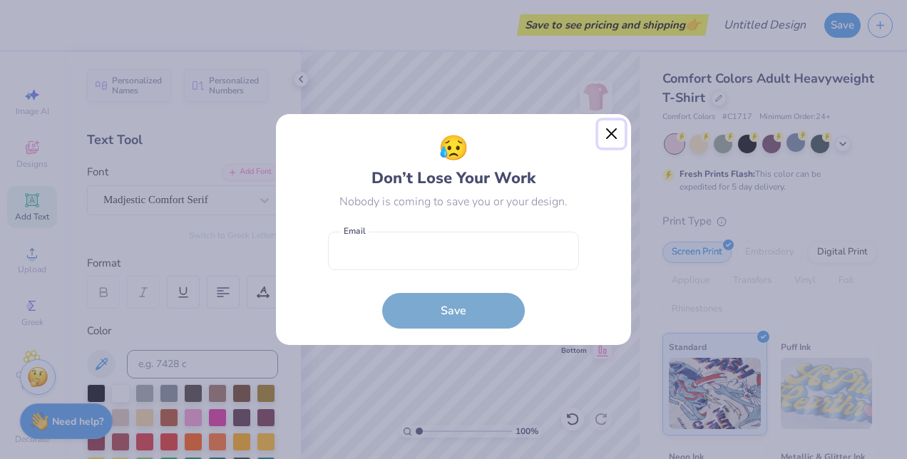
click at [608, 136] on button "Close" at bounding box center [611, 133] width 27 height 27
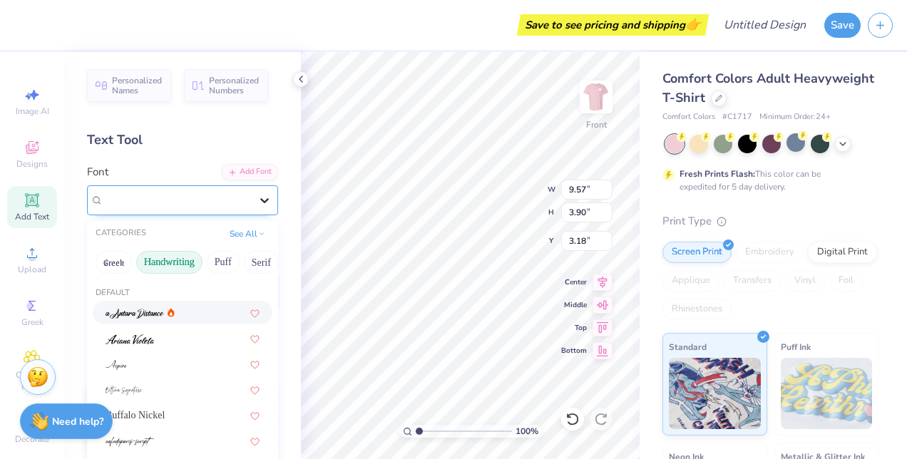
click at [252, 202] on div at bounding box center [265, 201] width 26 height 26
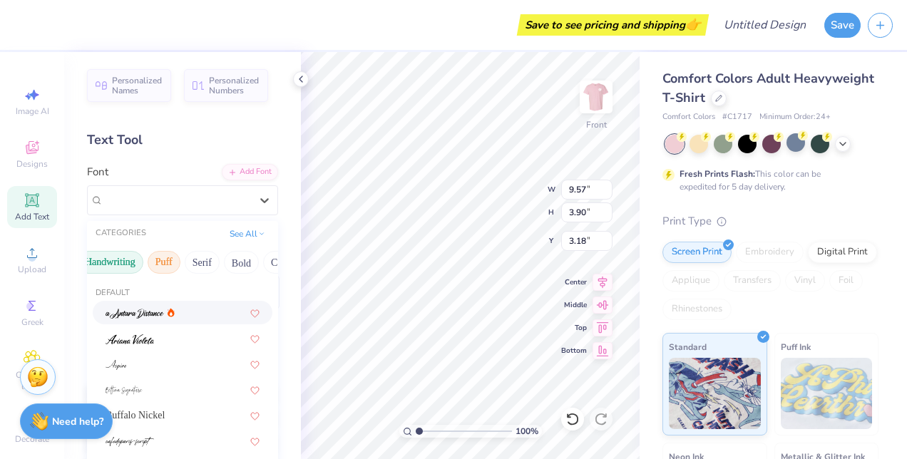
click at [170, 264] on button "Puff" at bounding box center [164, 262] width 33 height 23
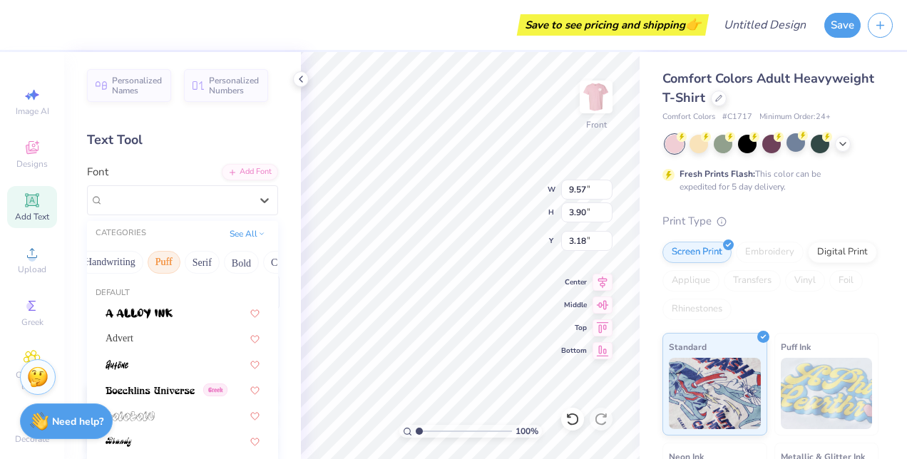
click at [170, 264] on button "Puff" at bounding box center [164, 262] width 33 height 23
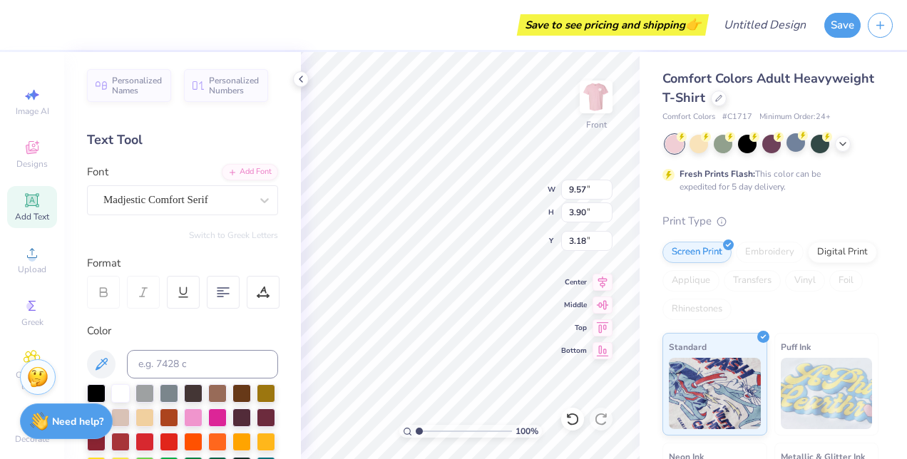
scroll to position [11, 1]
click at [202, 208] on div at bounding box center [176, 199] width 147 height 19
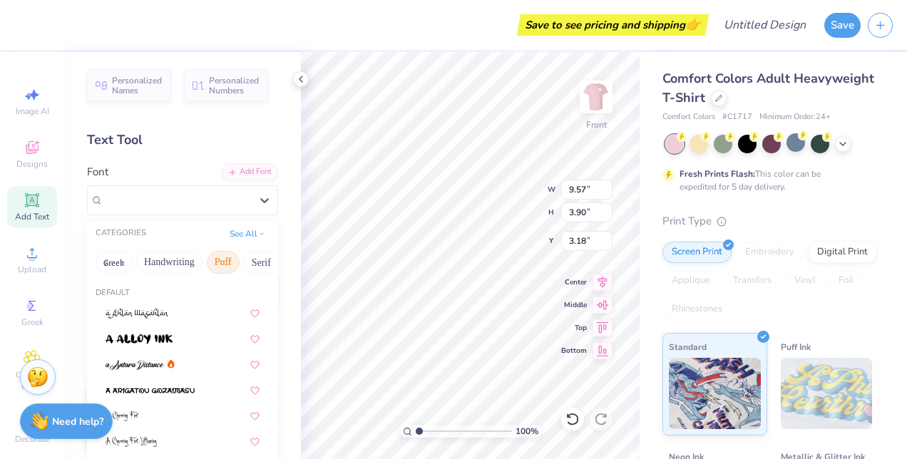
click at [222, 262] on button "Puff" at bounding box center [223, 262] width 33 height 23
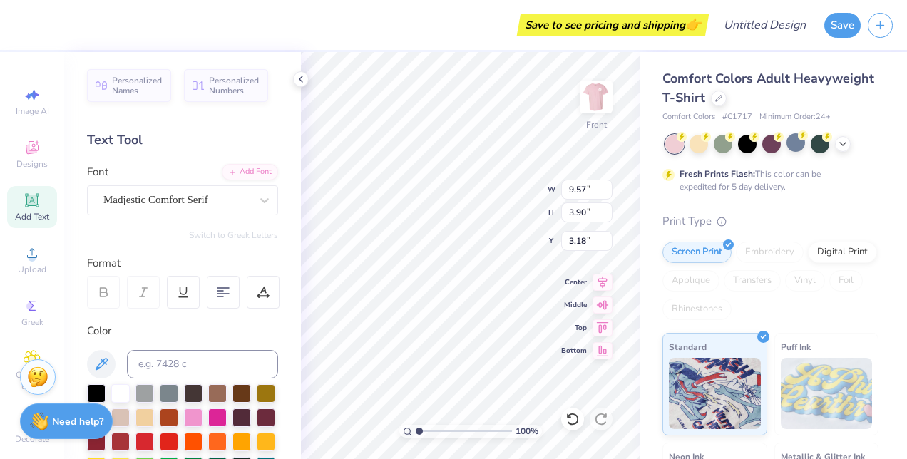
scroll to position [11, 3]
click at [257, 206] on icon at bounding box center [264, 200] width 14 height 14
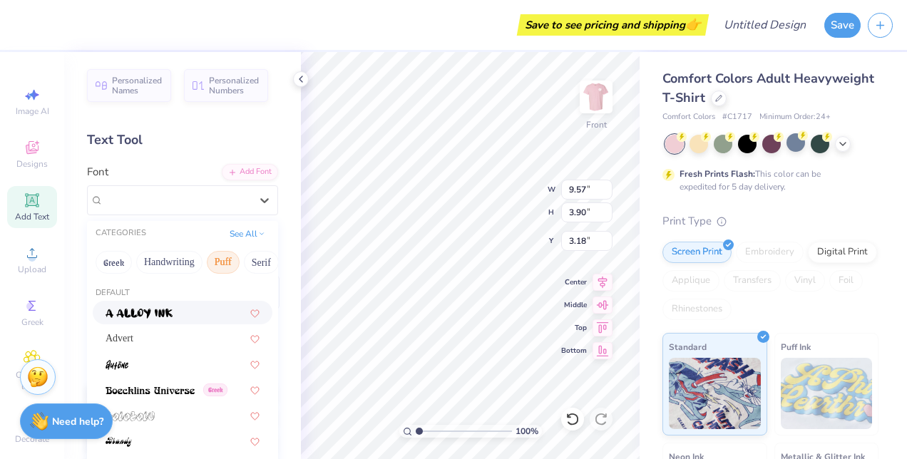
click at [225, 266] on button "Puff" at bounding box center [223, 262] width 33 height 23
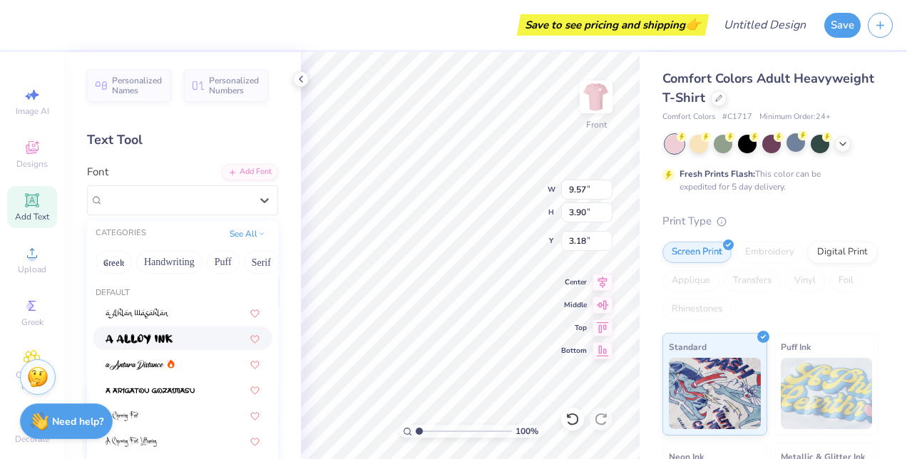
click at [190, 334] on div at bounding box center [183, 338] width 154 height 15
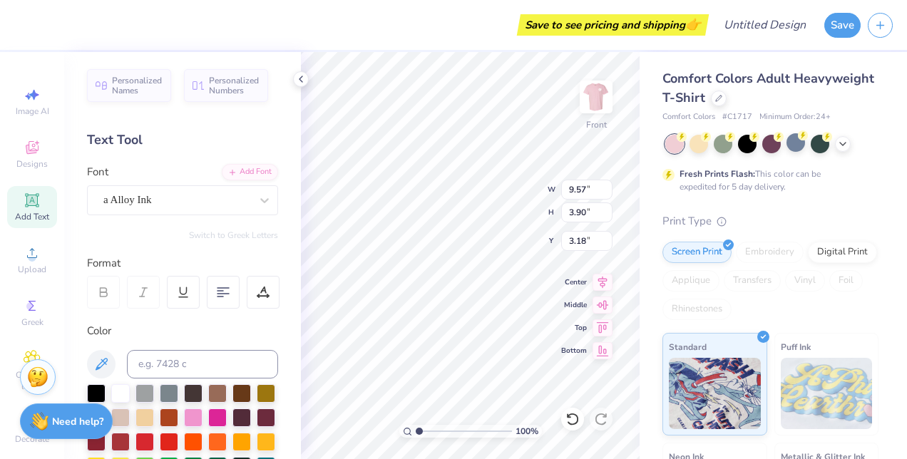
scroll to position [11, 1]
click at [252, 208] on div at bounding box center [265, 201] width 26 height 26
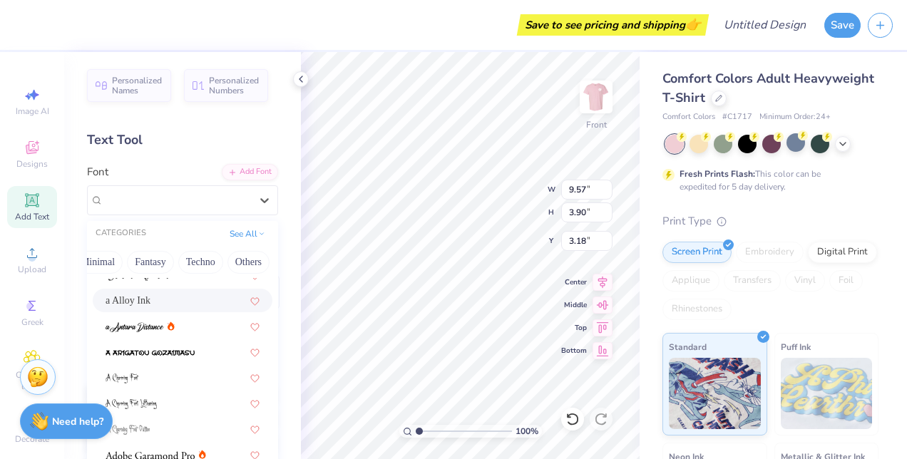
scroll to position [0, 0]
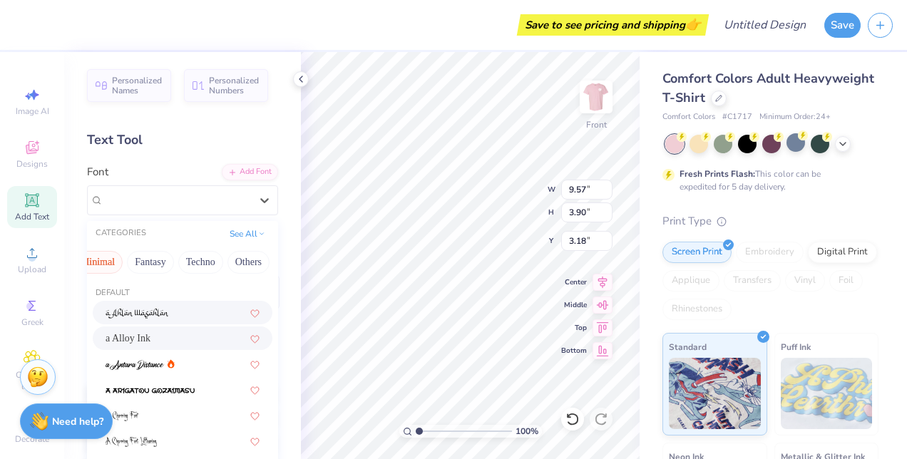
click at [104, 262] on button "Minimal" at bounding box center [98, 262] width 50 height 23
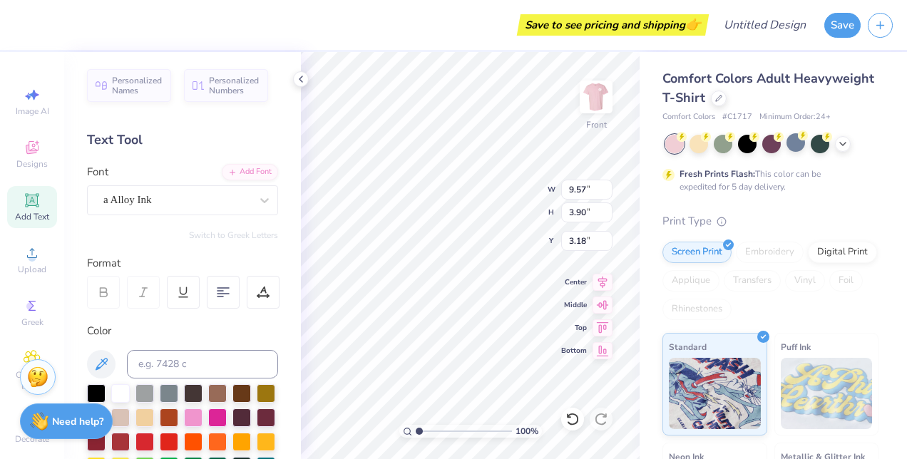
scroll to position [11, 1]
click at [261, 196] on div at bounding box center [265, 201] width 26 height 26
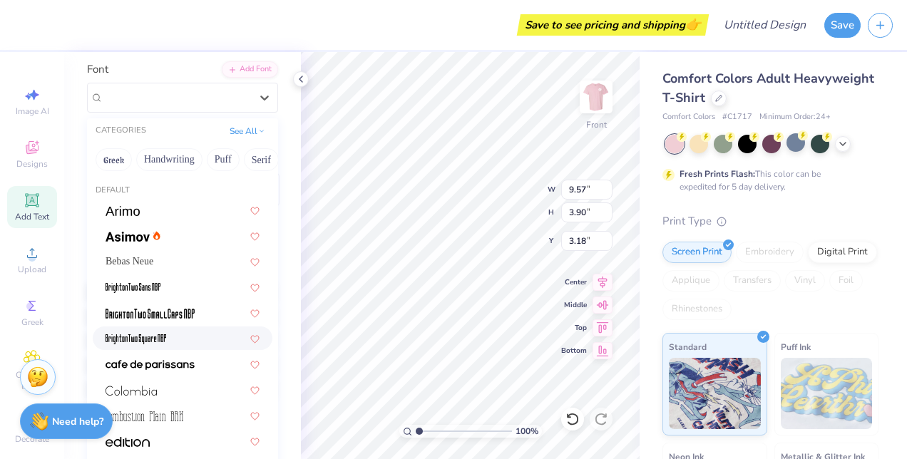
scroll to position [102, 0]
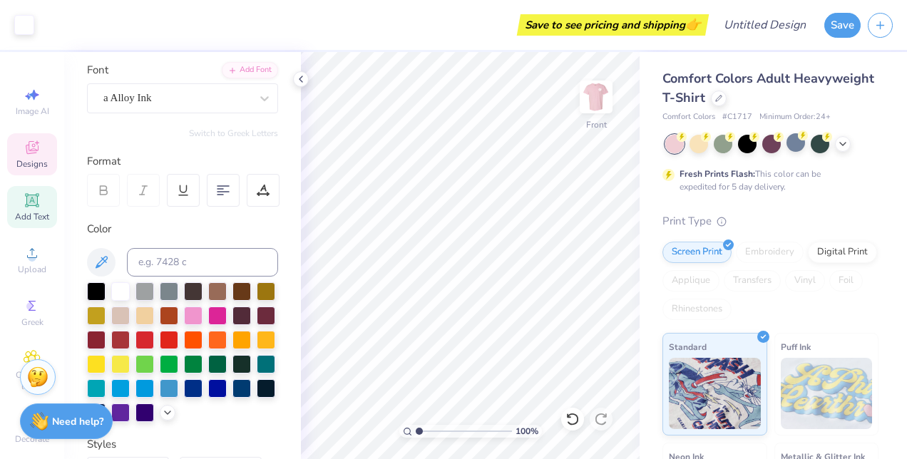
click at [21, 158] on span "Designs" at bounding box center [31, 163] width 31 height 11
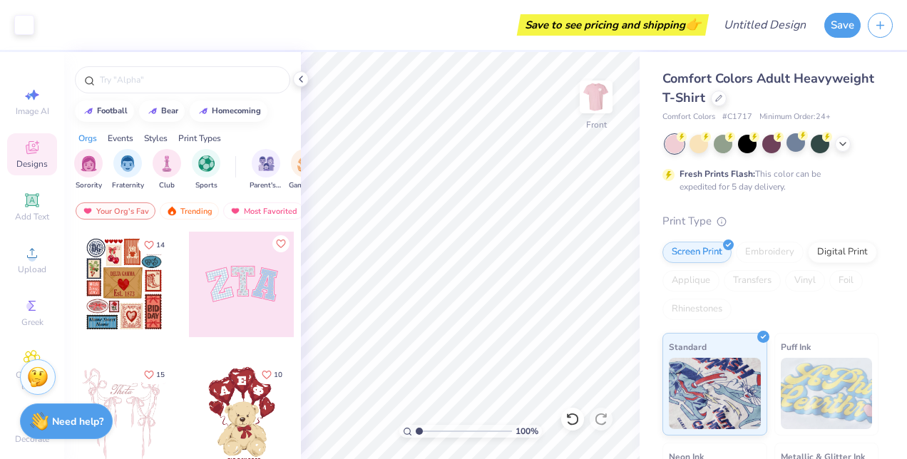
scroll to position [31, 0]
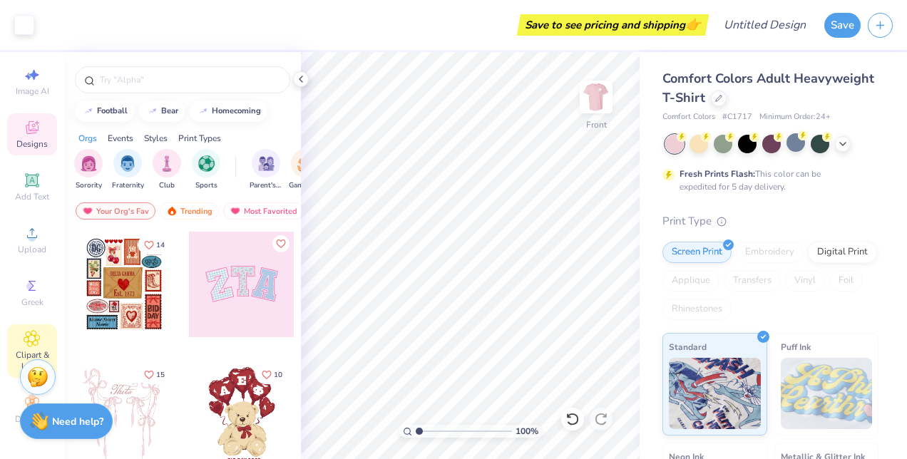
click at [24, 330] on icon at bounding box center [32, 338] width 16 height 17
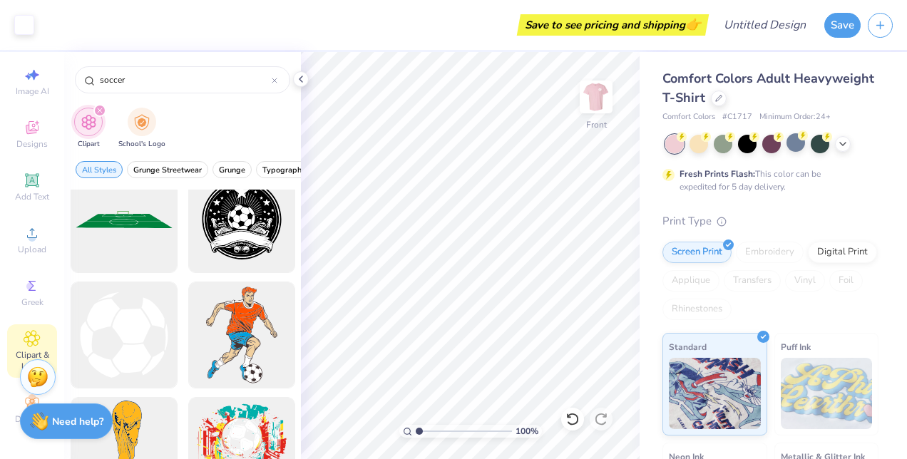
scroll to position [0, 0]
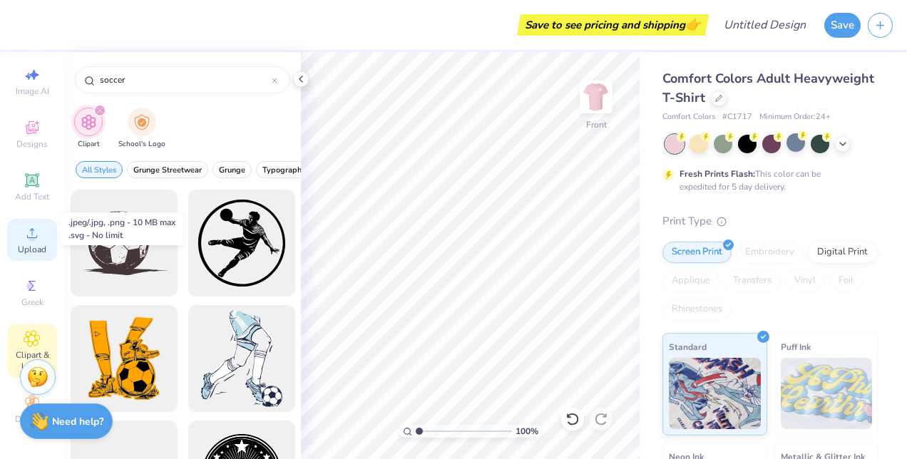
click at [18, 244] on span "Upload" at bounding box center [32, 249] width 29 height 11
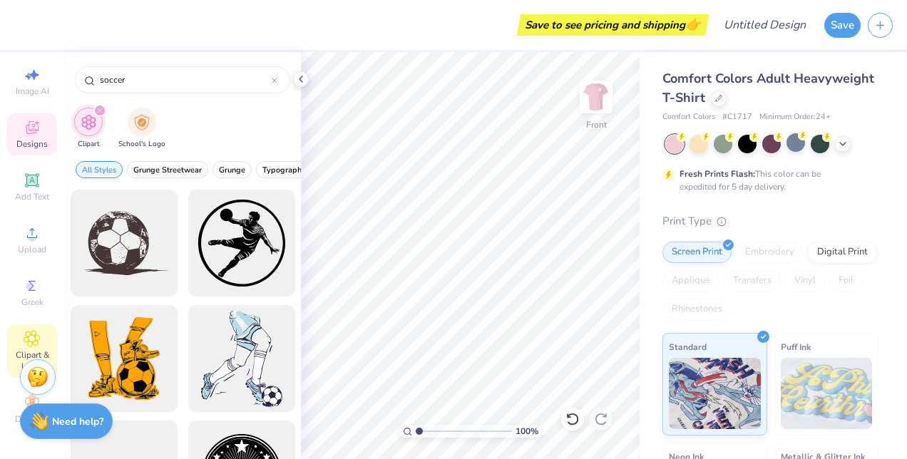
click at [34, 113] on div "Designs" at bounding box center [32, 134] width 50 height 42
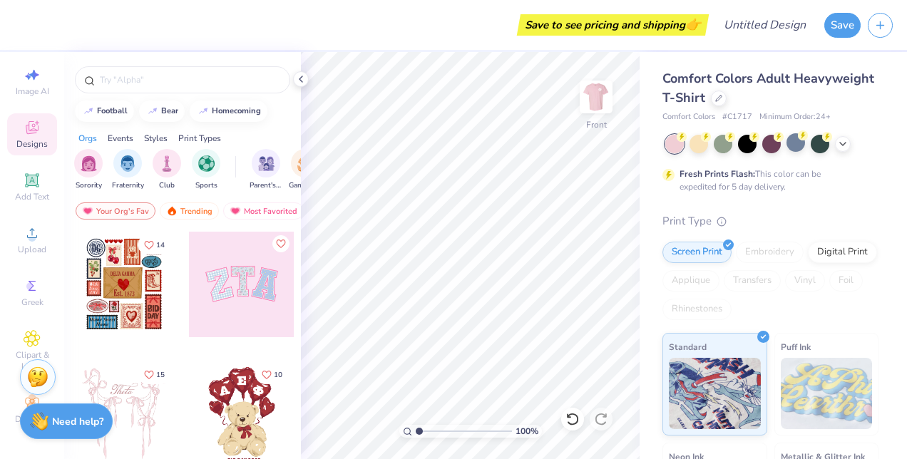
click at [34, 113] on div "Designs" at bounding box center [32, 134] width 50 height 42
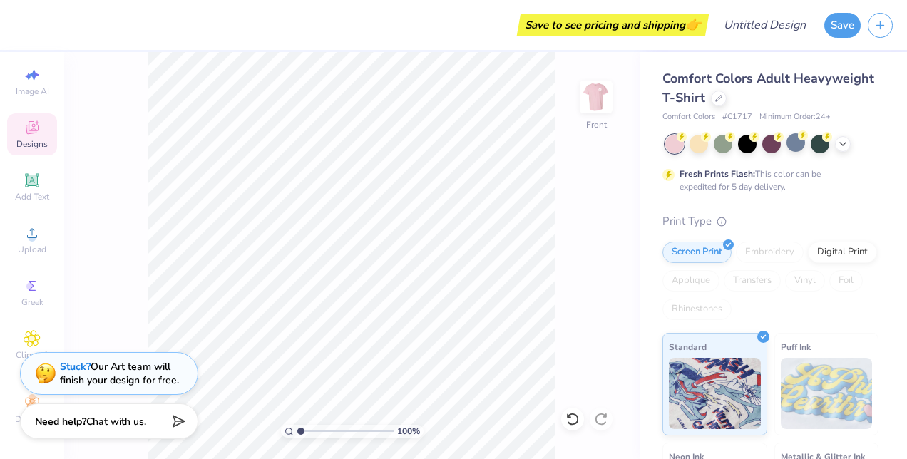
click at [39, 116] on div "Designs" at bounding box center [32, 134] width 50 height 42
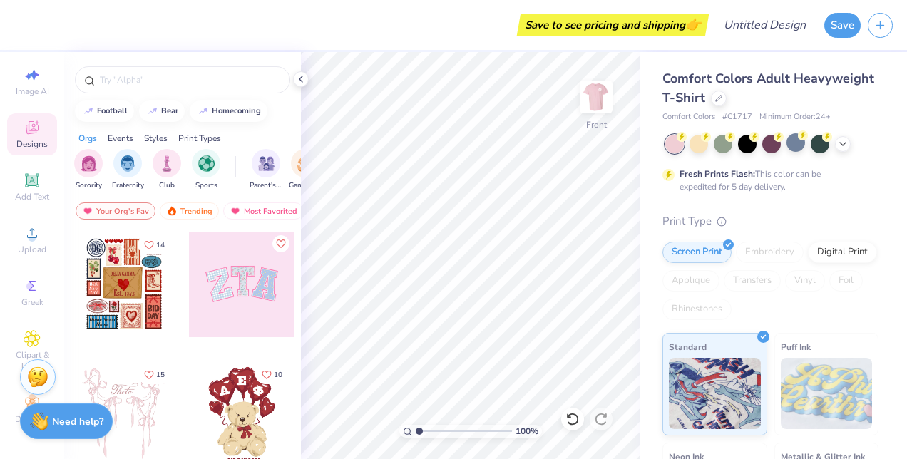
click at [227, 301] on div at bounding box center [242, 285] width 106 height 106
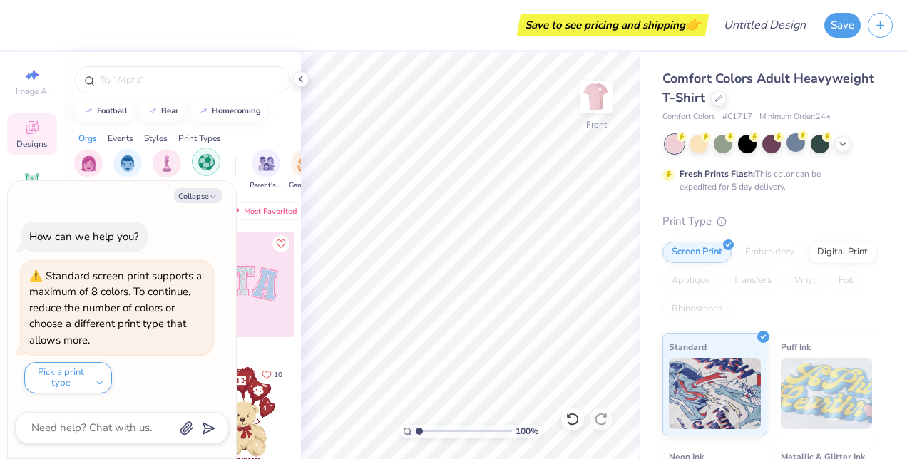
click at [211, 160] on img "filter for Sports" at bounding box center [206, 162] width 16 height 16
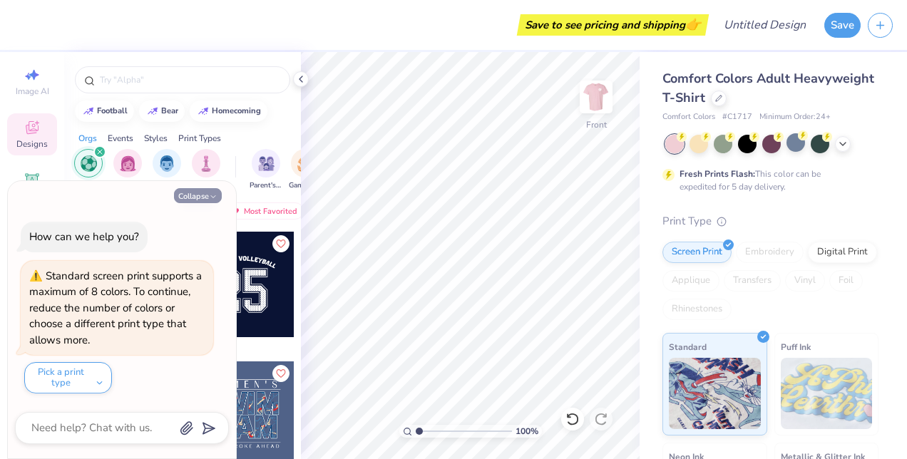
click at [201, 198] on button "Collapse" at bounding box center [198, 195] width 48 height 15
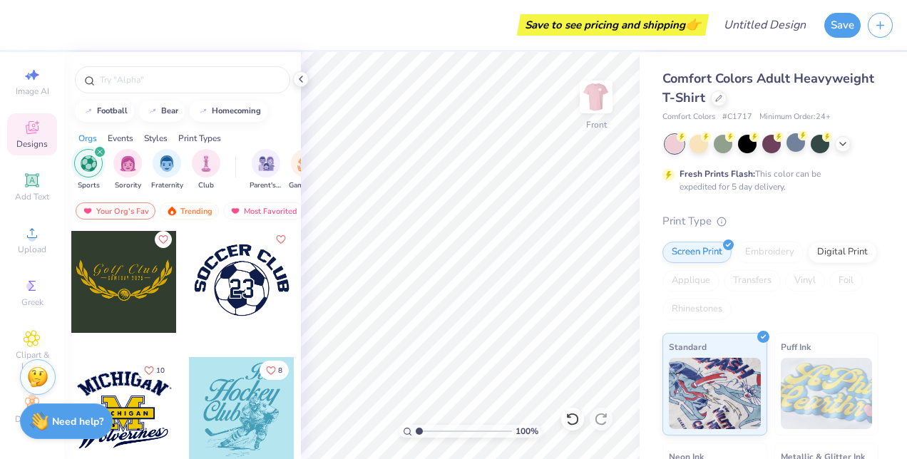
scroll to position [393, 0]
click at [254, 302] on div at bounding box center [242, 281] width 106 height 106
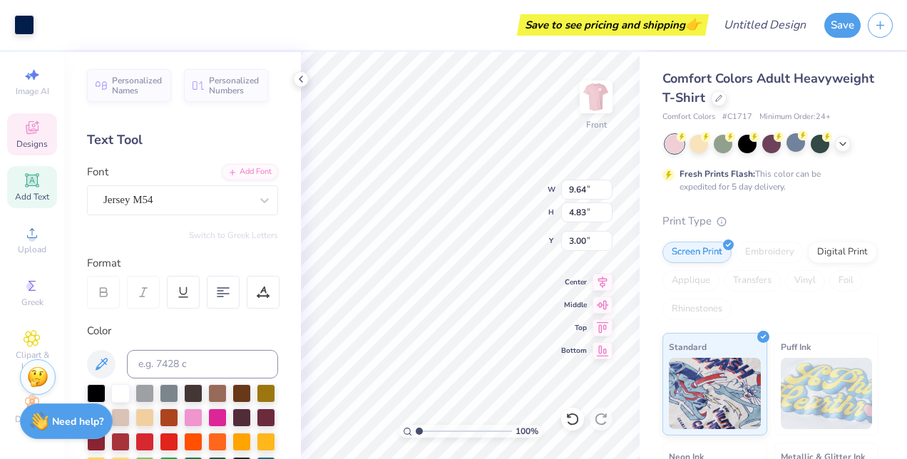
scroll to position [11, 1]
click at [478, 180] on div "100 % Front W 9.64 9.64 " H 4.83 4.83 " Y 3.00 3.00 " Center Middle Top Bottom" at bounding box center [470, 255] width 339 height 407
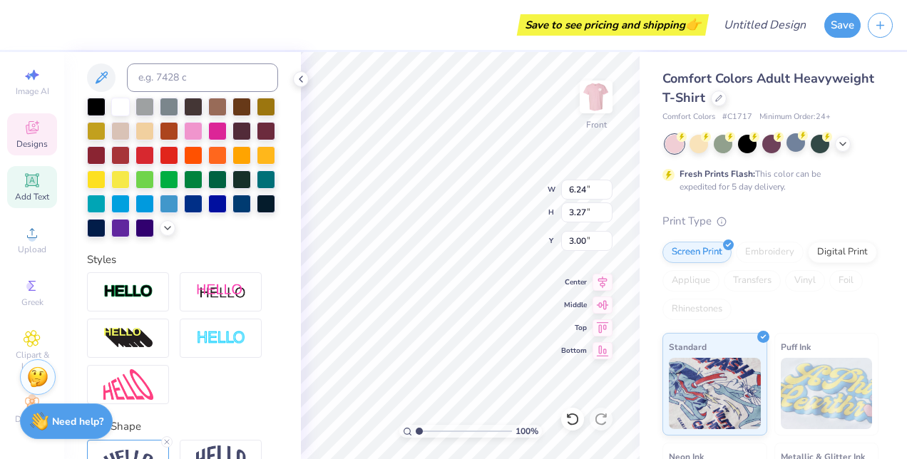
scroll to position [393, 0]
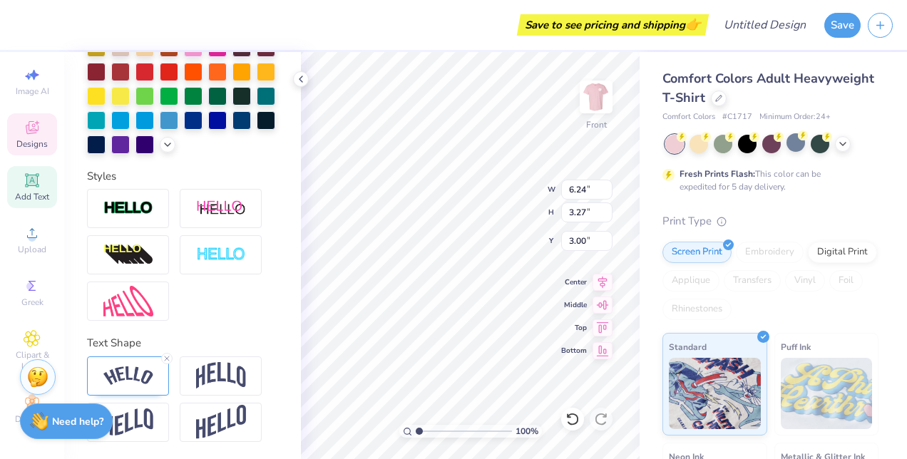
click at [220, 336] on div "Text Shape" at bounding box center [182, 343] width 191 height 16
click at [137, 381] on img at bounding box center [128, 375] width 50 height 19
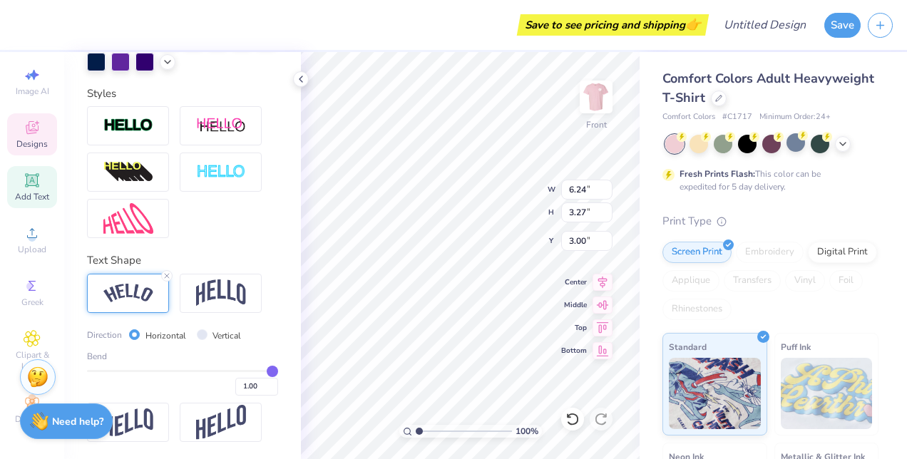
scroll to position [476, 0]
click at [260, 372] on input "range" at bounding box center [182, 371] width 191 height 2
click at [262, 358] on div "Bend" at bounding box center [182, 356] width 191 height 13
drag, startPoint x: 262, startPoint y: 368, endPoint x: 195, endPoint y: 362, distance: 68.0
click at [195, 370] on input "range" at bounding box center [182, 371] width 191 height 2
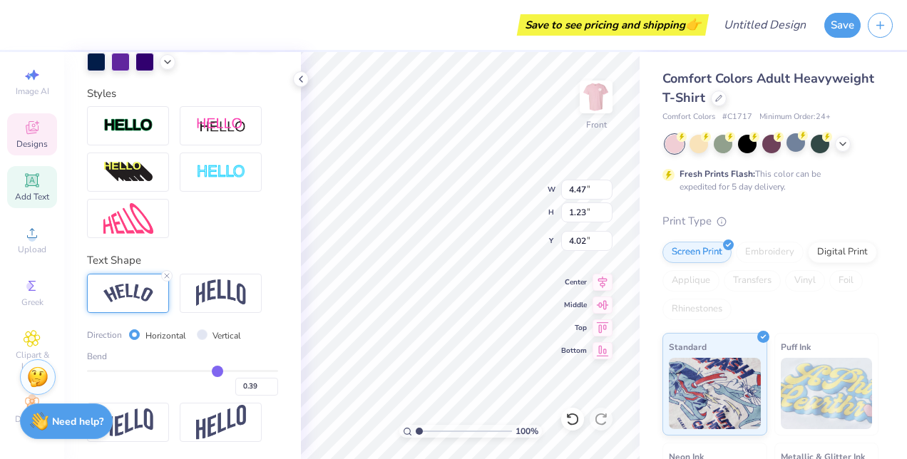
drag, startPoint x: 195, startPoint y: 369, endPoint x: 210, endPoint y: 369, distance: 15.0
click at [210, 370] on input "range" at bounding box center [182, 371] width 191 height 2
drag, startPoint x: 210, startPoint y: 369, endPoint x: 220, endPoint y: 369, distance: 10.0
click at [220, 370] on input "range" at bounding box center [182, 371] width 191 height 2
click at [260, 349] on div "Direction Horizontal Vertical Bend 0.50" at bounding box center [182, 361] width 191 height 69
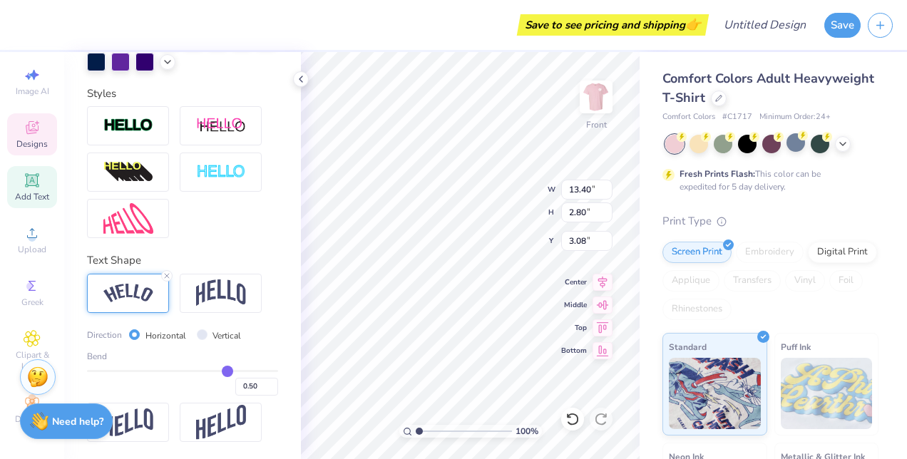
scroll to position [11, 9]
click at [231, 371] on input "range" at bounding box center [182, 371] width 191 height 2
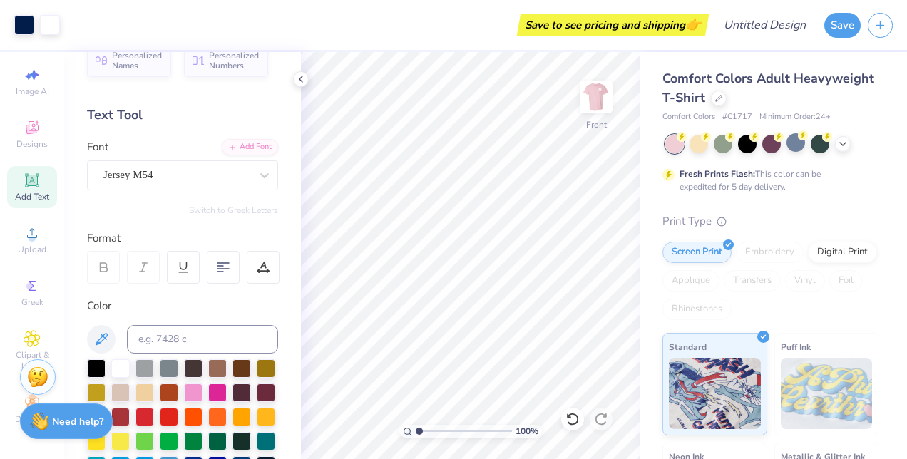
scroll to position [0, 0]
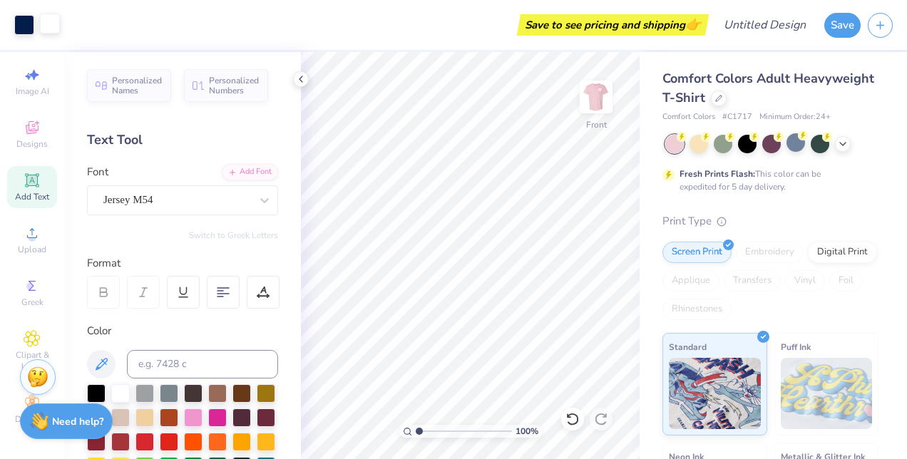
click at [60, 30] on div at bounding box center [50, 24] width 20 height 20
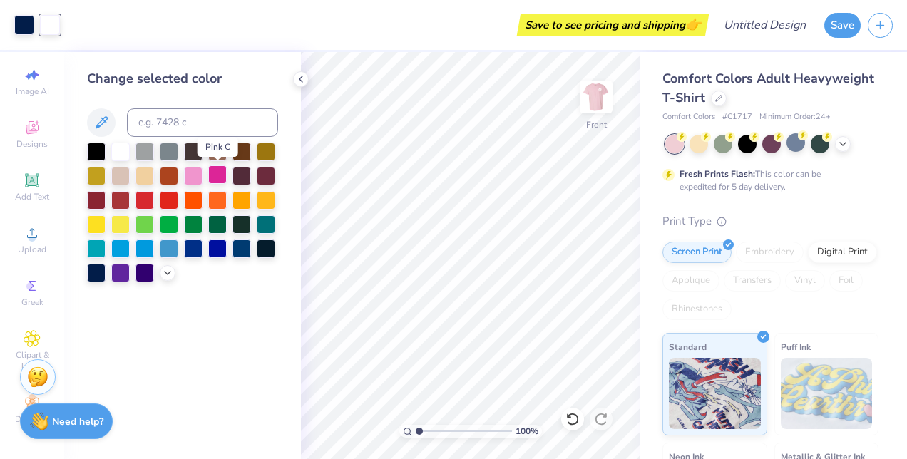
click at [215, 178] on div at bounding box center [217, 174] width 19 height 19
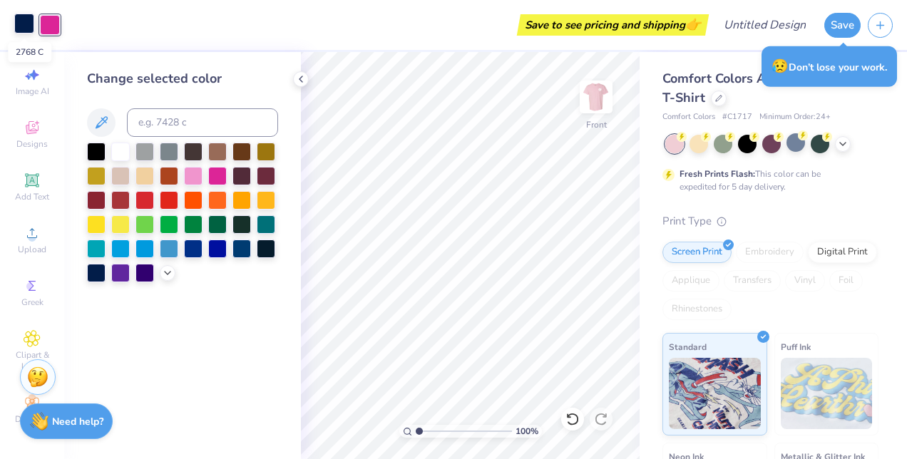
click at [19, 21] on div at bounding box center [24, 24] width 20 height 20
click at [125, 150] on div at bounding box center [120, 150] width 19 height 19
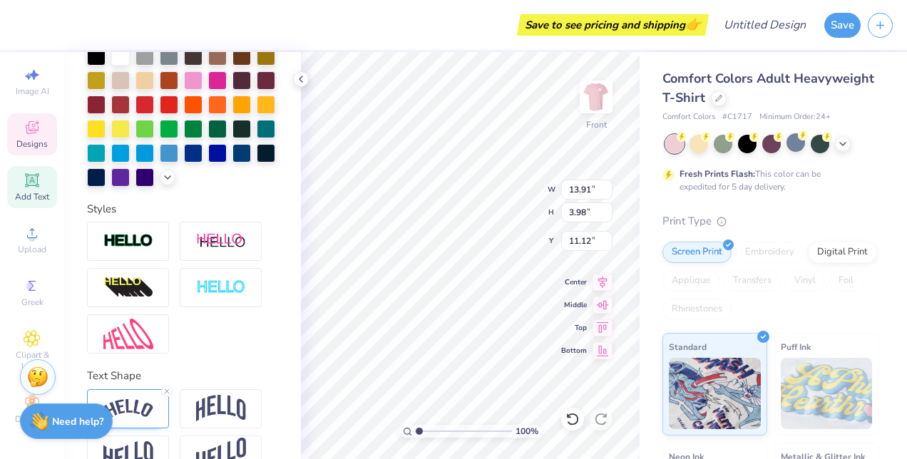
scroll to position [393, 0]
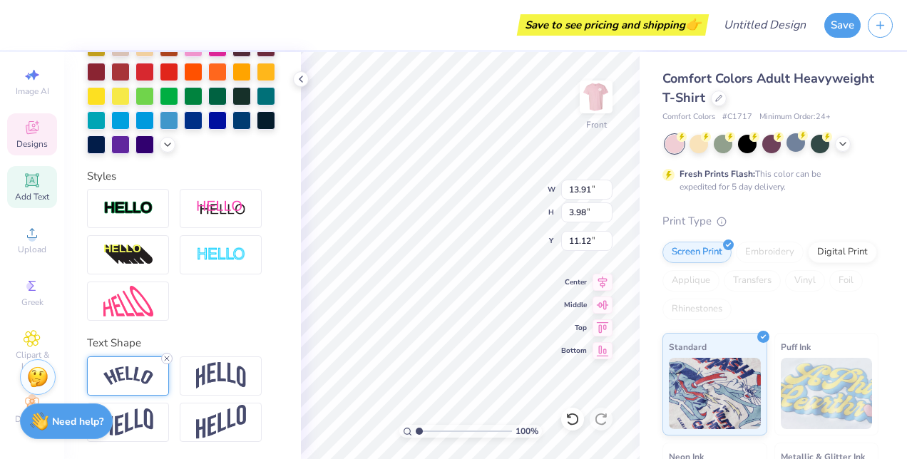
click at [167, 361] on icon at bounding box center [167, 358] width 9 height 9
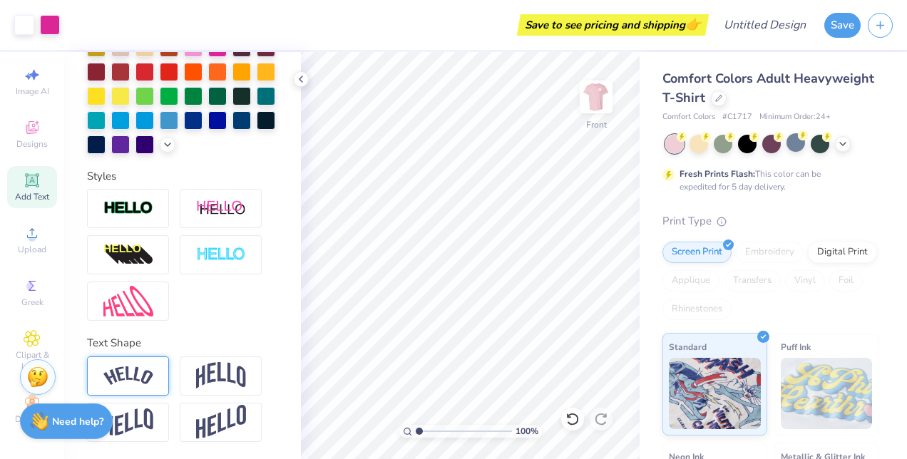
scroll to position [0, 0]
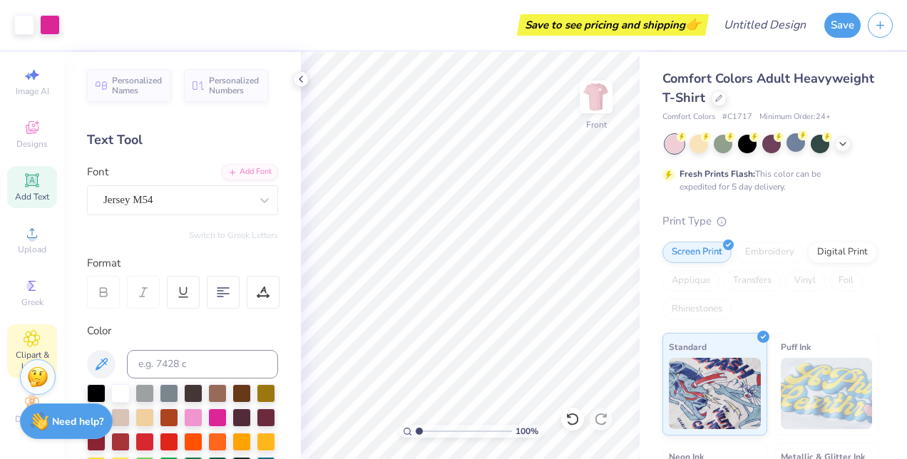
click at [22, 337] on div "Clipart & logos" at bounding box center [32, 350] width 50 height 53
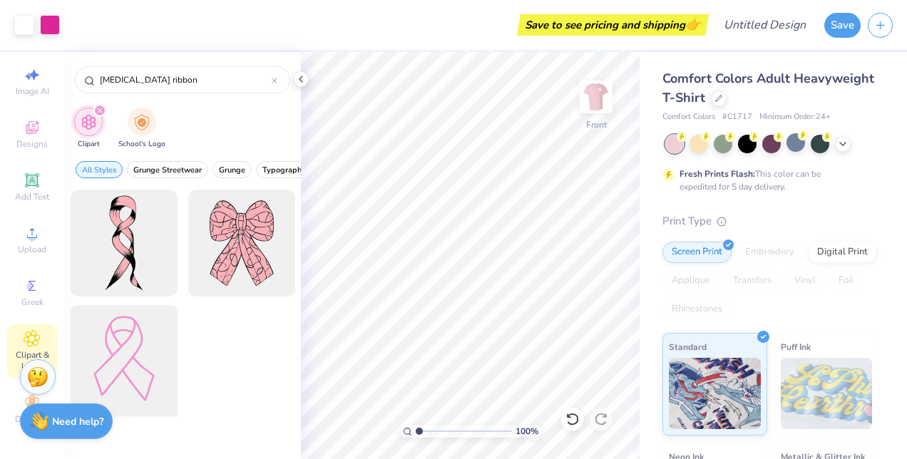
click at [133, 353] on div at bounding box center [124, 359] width 118 height 118
click at [30, 24] on div at bounding box center [24, 24] width 20 height 20
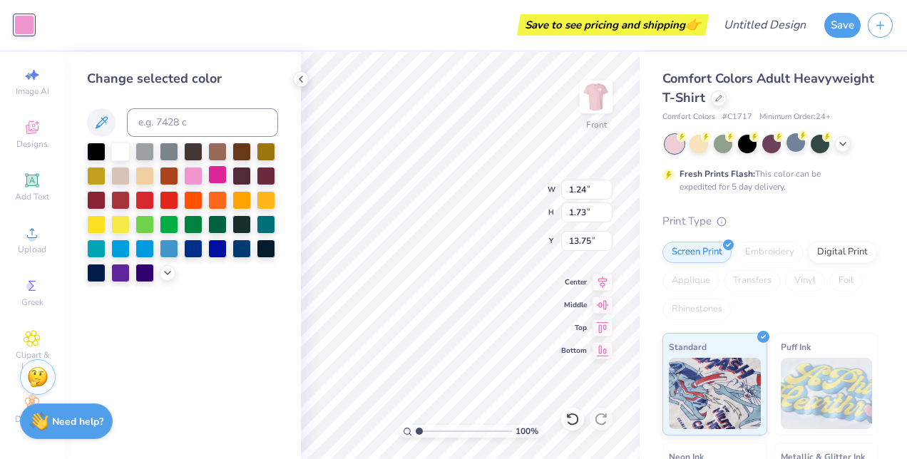
click at [221, 174] on div at bounding box center [217, 174] width 19 height 19
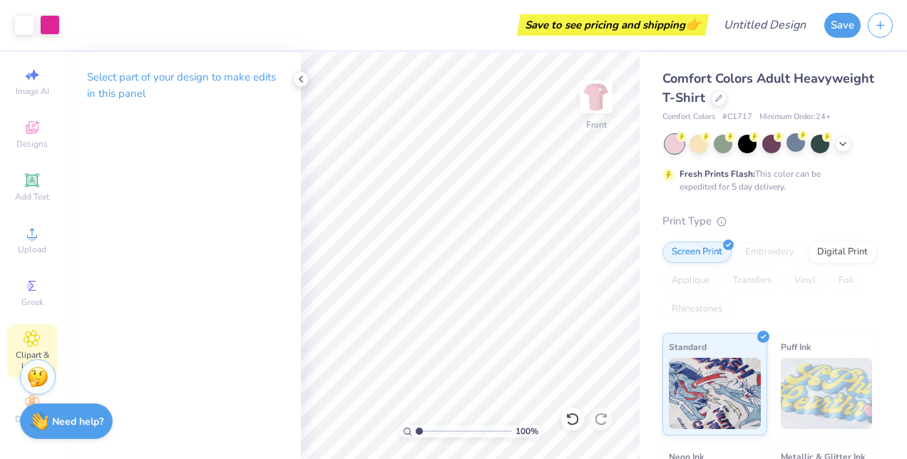
click at [34, 331] on icon at bounding box center [32, 338] width 16 height 17
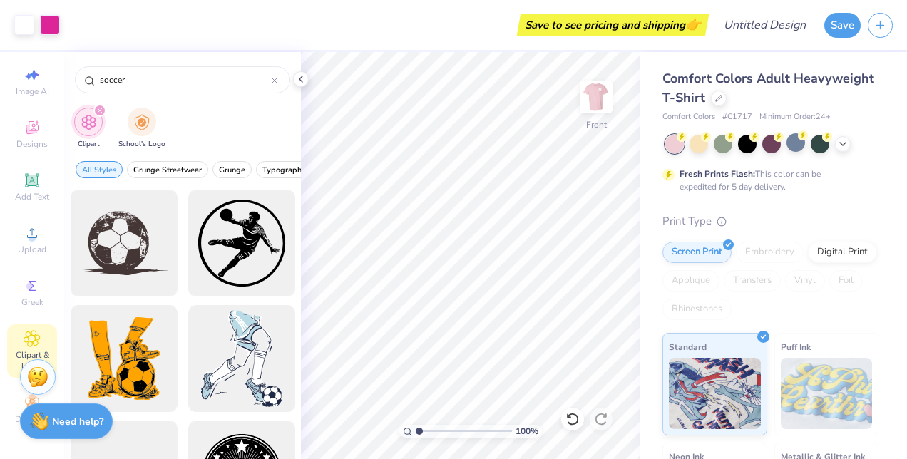
click at [101, 107] on div "filter for Clipart" at bounding box center [99, 110] width 13 height 13
click at [96, 104] on div "filter for Clipart" at bounding box center [99, 110] width 13 height 13
click at [600, 94] on img at bounding box center [596, 96] width 57 height 57
click at [590, 99] on img at bounding box center [596, 96] width 57 height 57
click at [590, 99] on img at bounding box center [596, 97] width 29 height 29
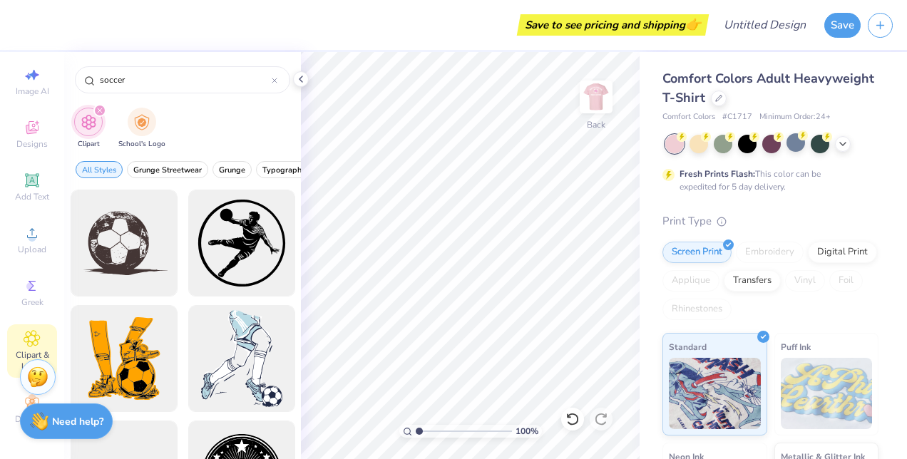
click at [98, 108] on icon "filter for Clipart" at bounding box center [100, 111] width 6 height 6
click at [32, 119] on icon at bounding box center [32, 127] width 17 height 17
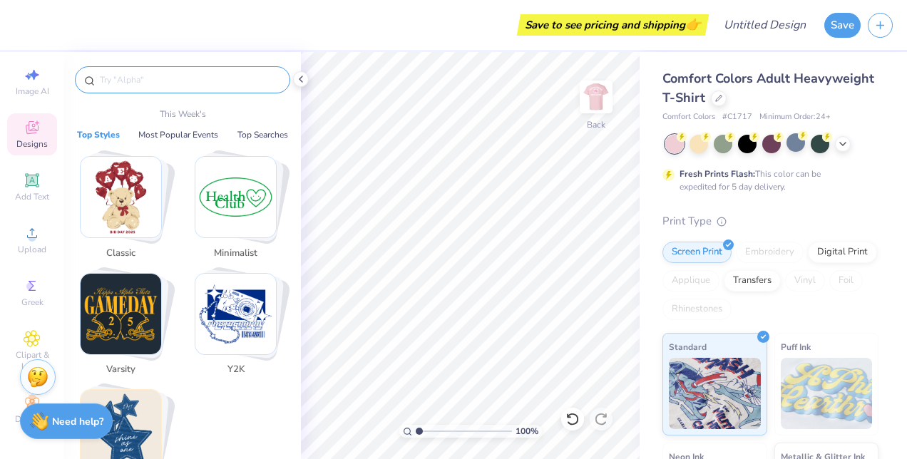
click at [146, 81] on input "text" at bounding box center [189, 80] width 183 height 14
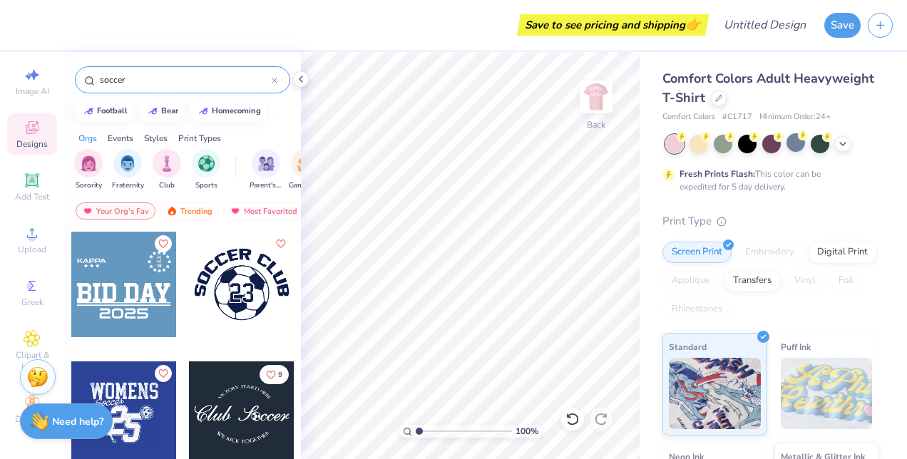
click at [245, 301] on div at bounding box center [242, 285] width 106 height 106
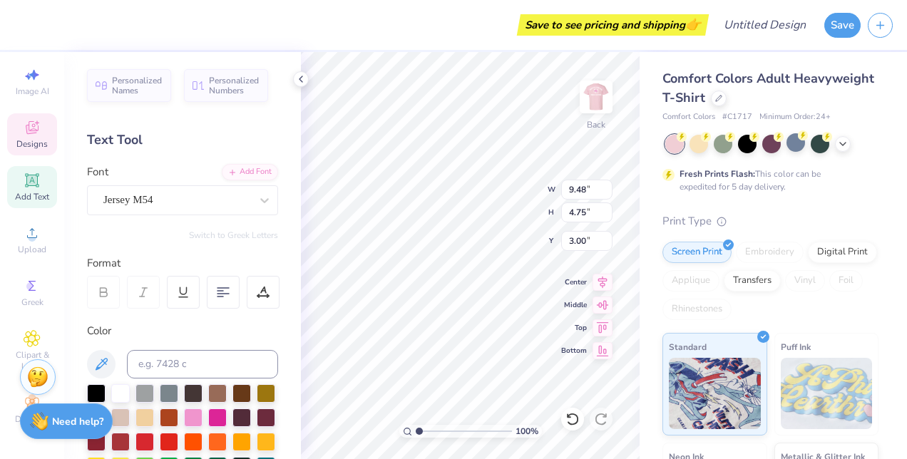
scroll to position [11, 1]
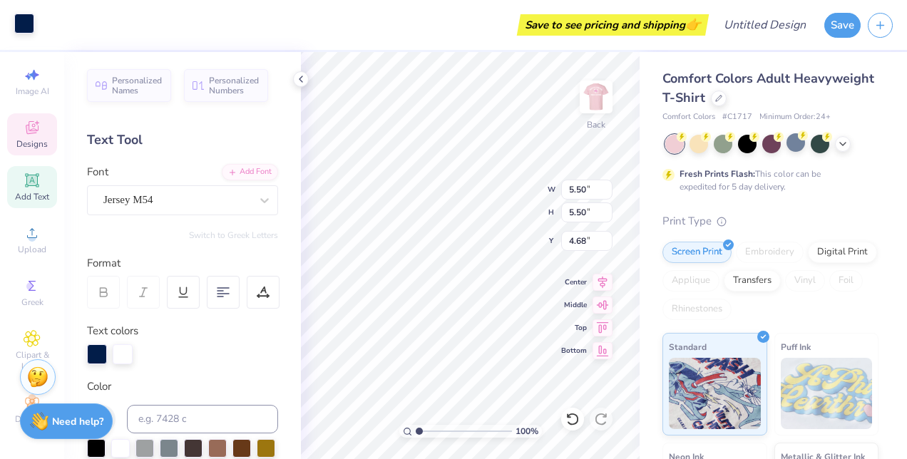
click at [23, 31] on div at bounding box center [24, 24] width 20 height 20
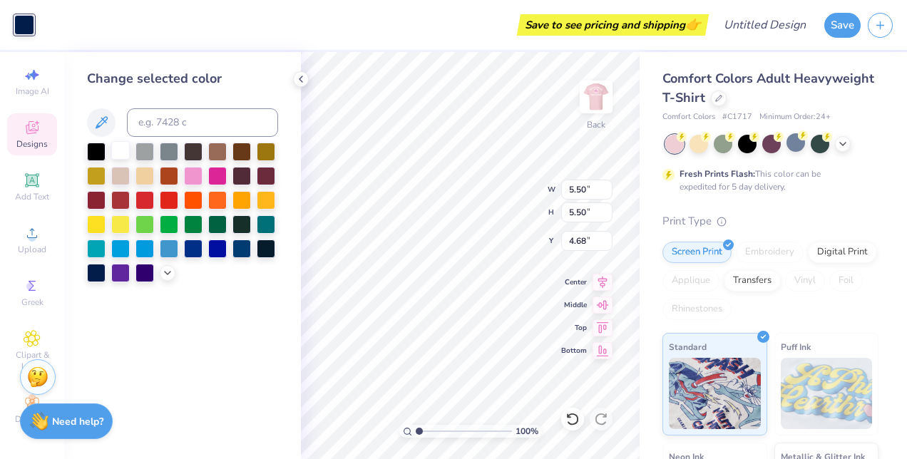
click at [118, 150] on div at bounding box center [120, 150] width 19 height 19
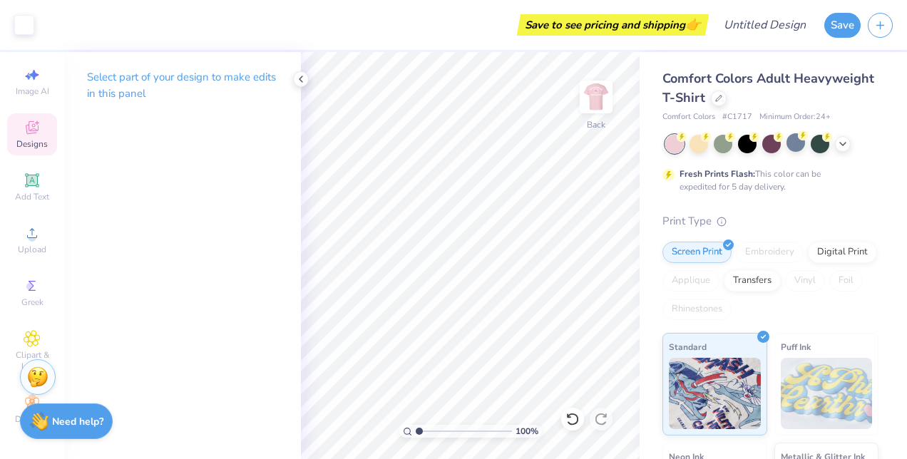
click at [27, 123] on icon at bounding box center [32, 127] width 17 height 17
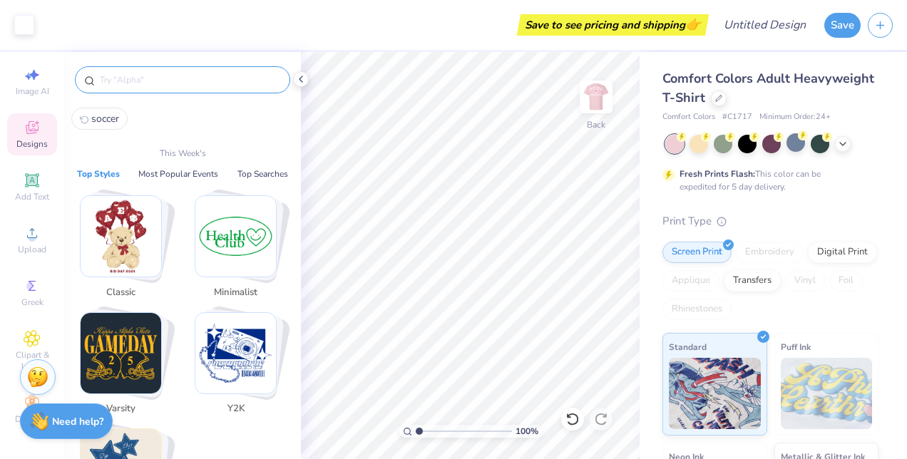
click at [163, 85] on input "text" at bounding box center [189, 80] width 183 height 14
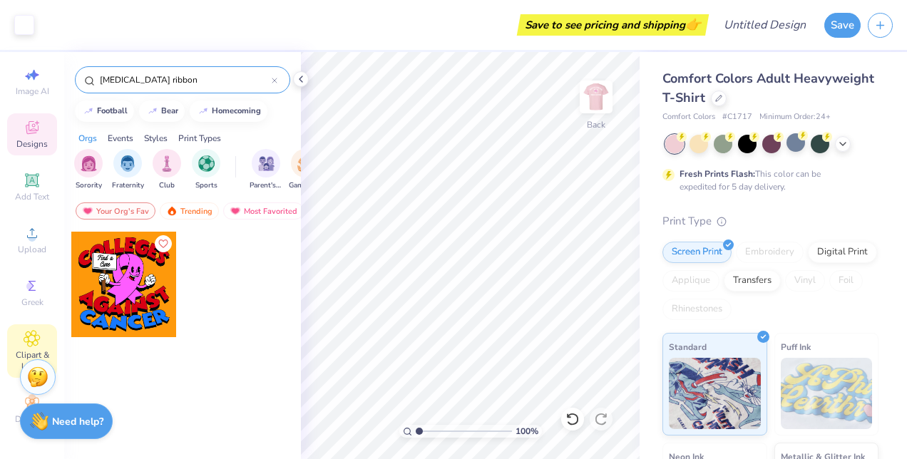
click at [24, 334] on icon at bounding box center [32, 339] width 16 height 16
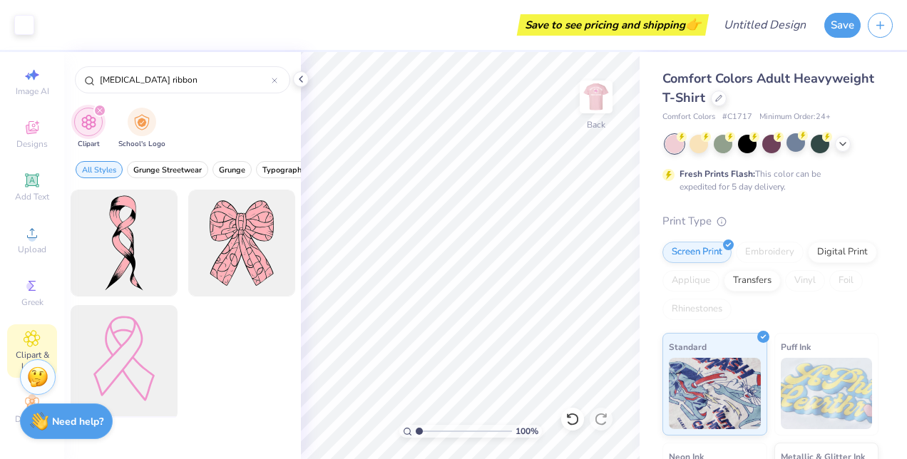
click at [150, 364] on div at bounding box center [124, 359] width 118 height 118
click at [26, 20] on div at bounding box center [24, 24] width 20 height 20
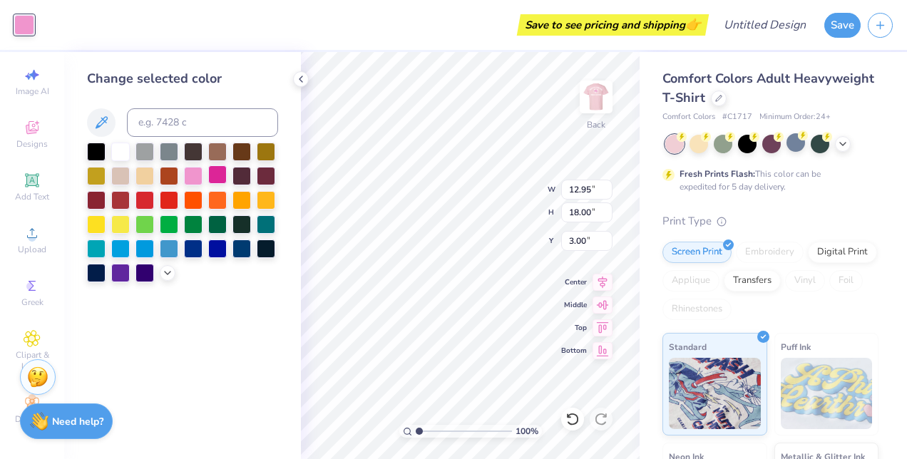
click at [218, 175] on div at bounding box center [217, 174] width 19 height 19
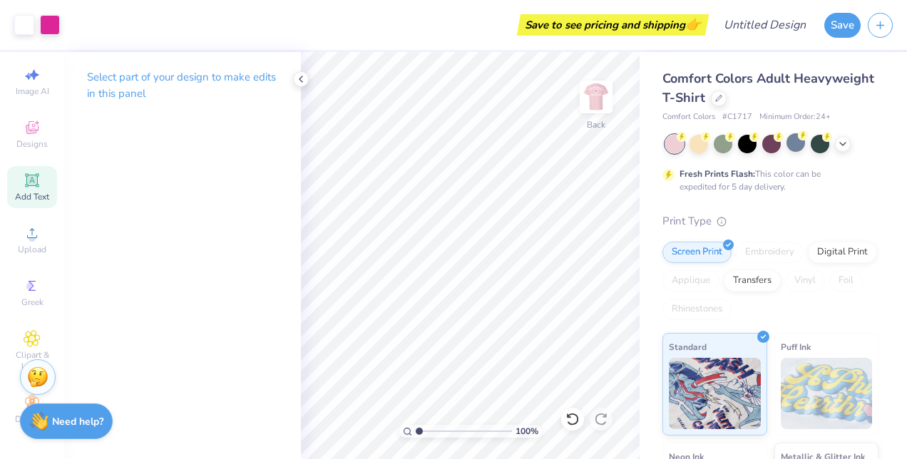
click at [33, 176] on icon at bounding box center [32, 180] width 17 height 17
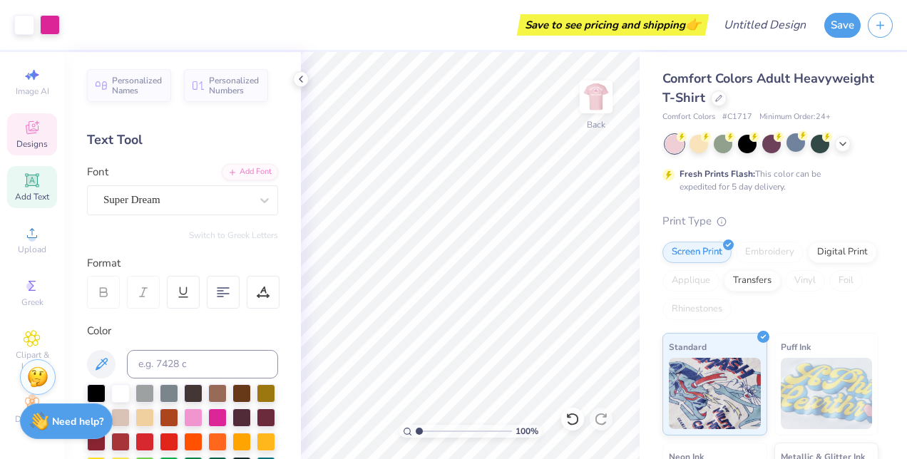
click at [24, 138] on span "Designs" at bounding box center [31, 143] width 31 height 11
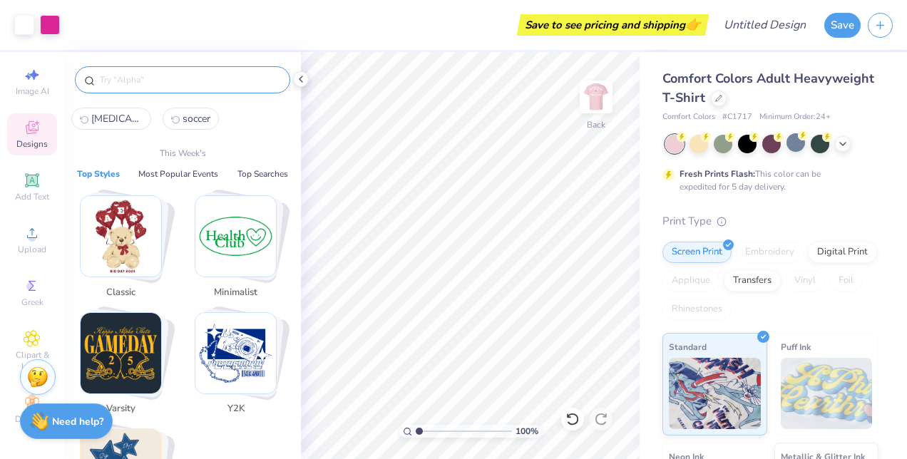
click at [188, 78] on input "text" at bounding box center [189, 80] width 183 height 14
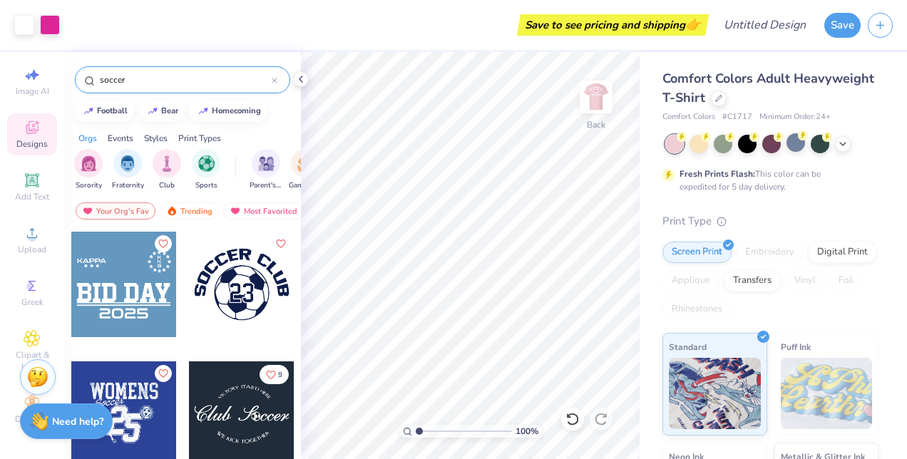
click at [238, 297] on div at bounding box center [242, 285] width 106 height 106
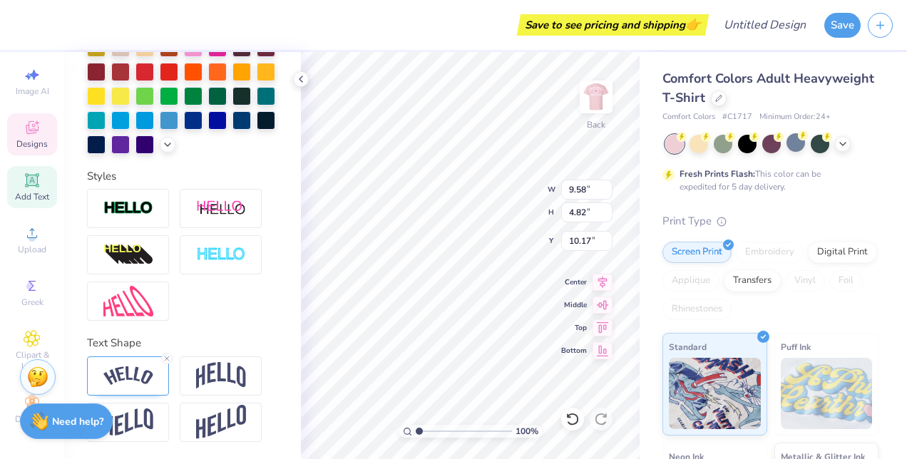
scroll to position [393, 0]
click at [153, 376] on img at bounding box center [128, 375] width 50 height 19
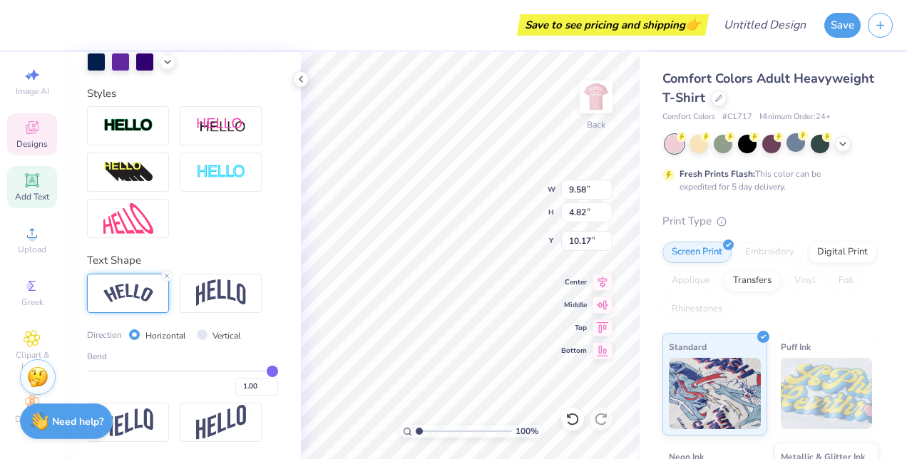
scroll to position [468, 0]
drag, startPoint x: 257, startPoint y: 378, endPoint x: 232, endPoint y: 376, distance: 25.0
click at [232, 372] on input "range" at bounding box center [182, 371] width 191 height 2
drag, startPoint x: 232, startPoint y: 376, endPoint x: 222, endPoint y: 375, distance: 10.0
click at [222, 372] on input "range" at bounding box center [182, 371] width 191 height 2
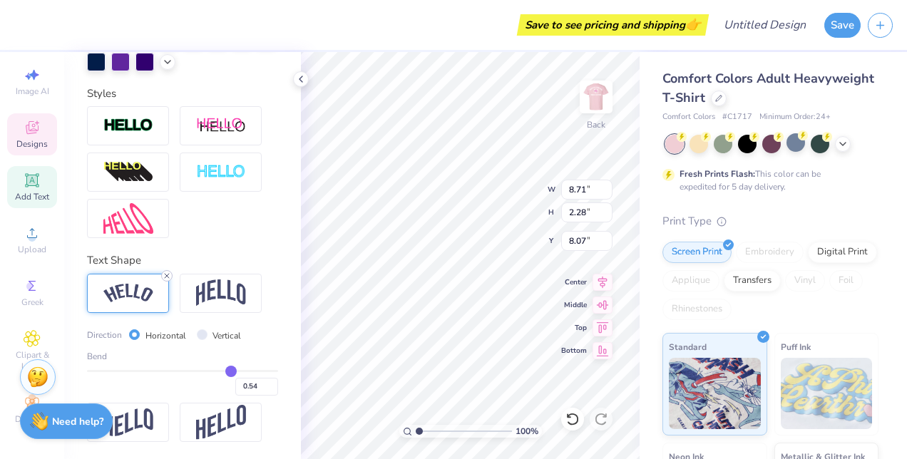
click at [168, 278] on line at bounding box center [167, 276] width 4 height 4
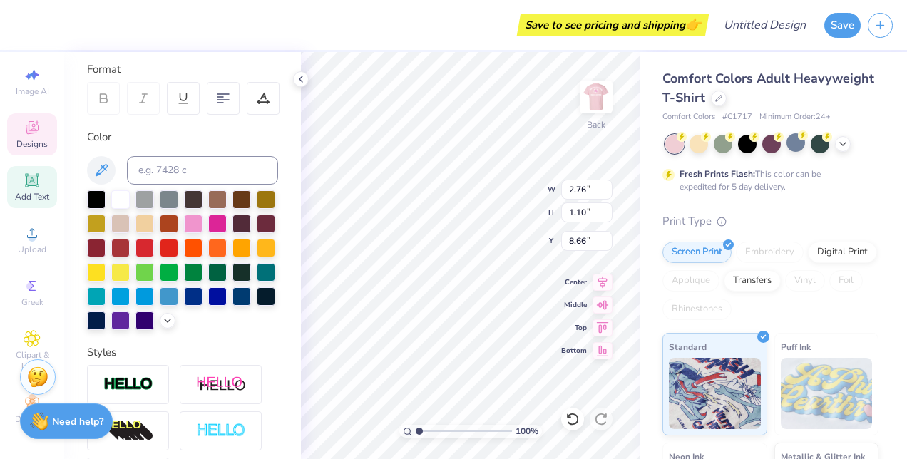
scroll to position [190, 0]
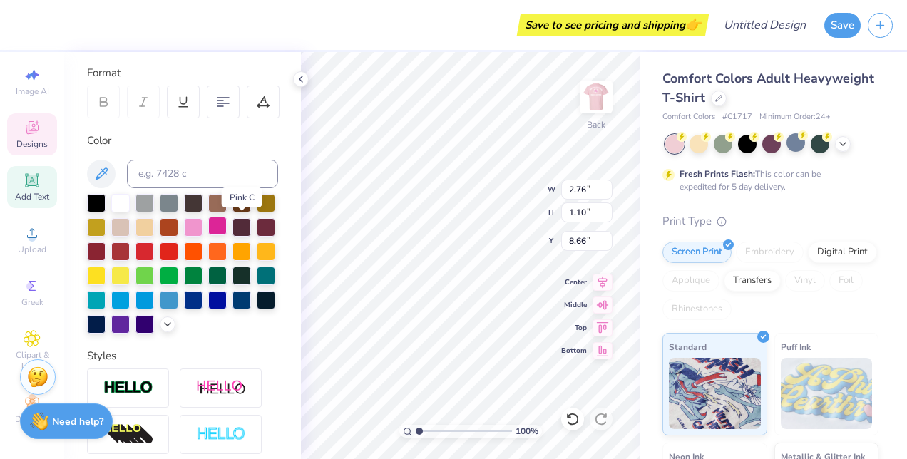
click at [227, 228] on div at bounding box center [217, 226] width 19 height 19
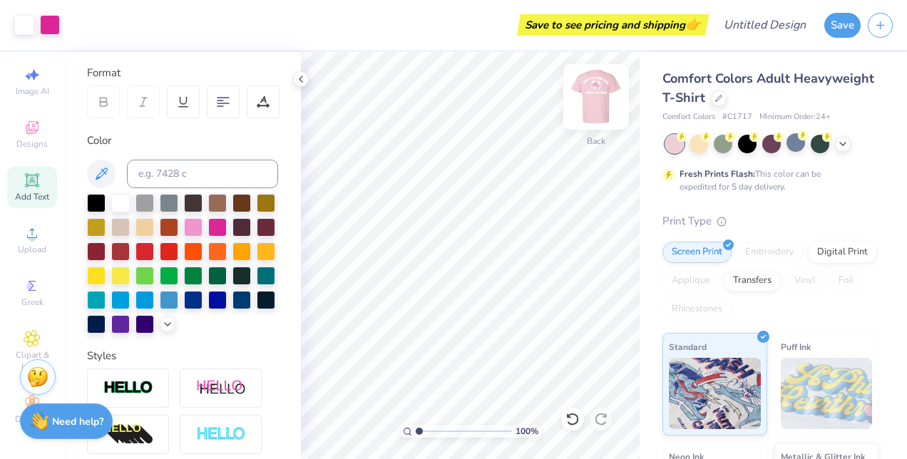
click at [603, 92] on img at bounding box center [596, 96] width 57 height 57
